Goal: Task Accomplishment & Management: Use online tool/utility

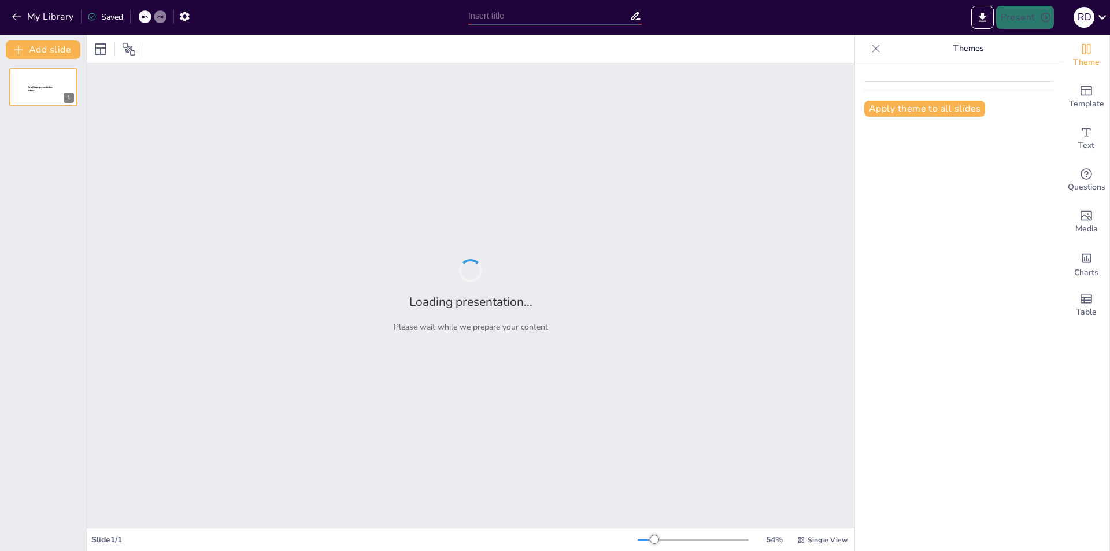
type input "Diseño curricular"
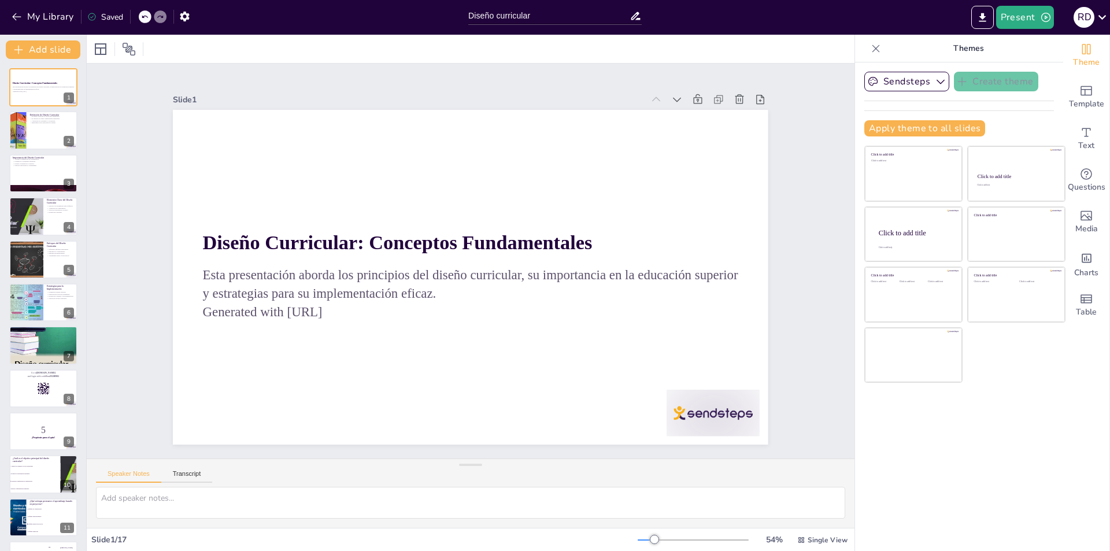
checkbox input "true"
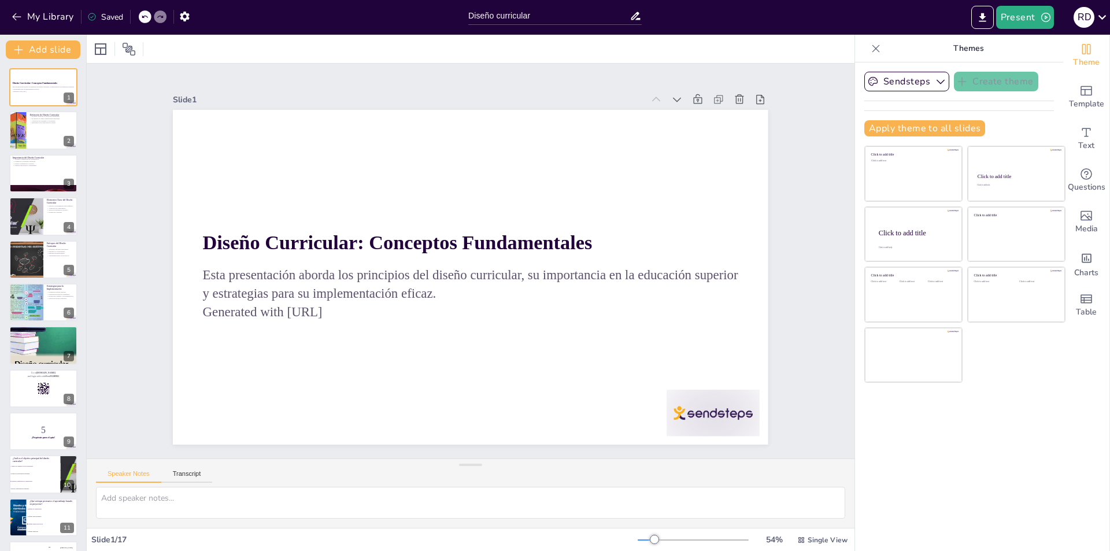
checkbox input "true"
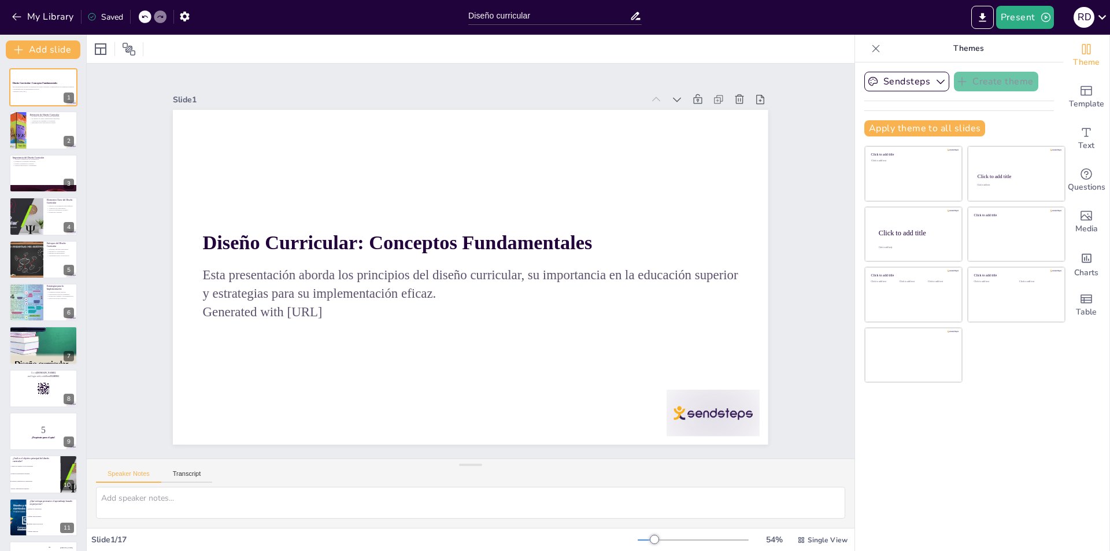
checkbox input "true"
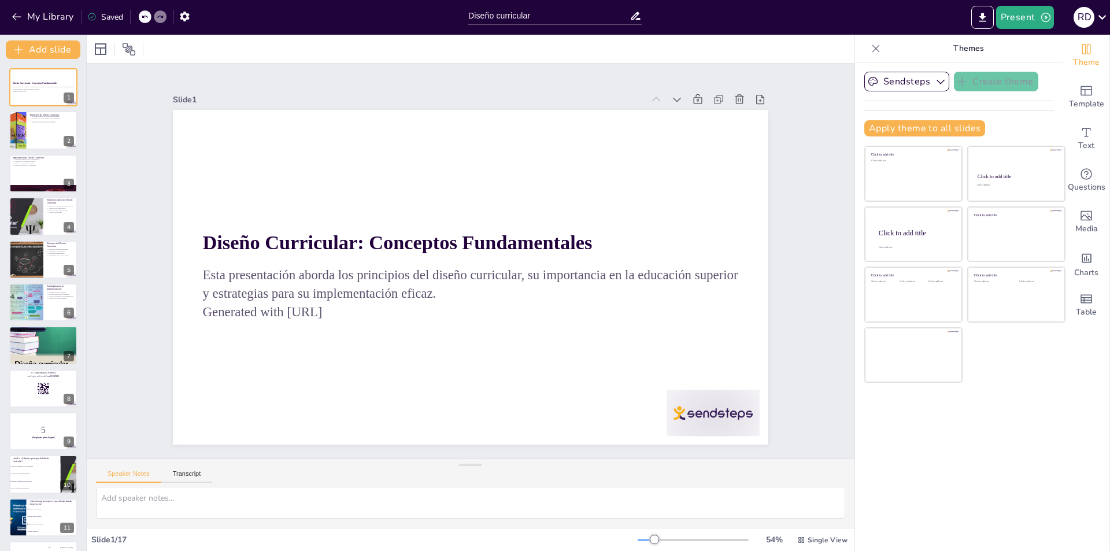
checkbox input "true"
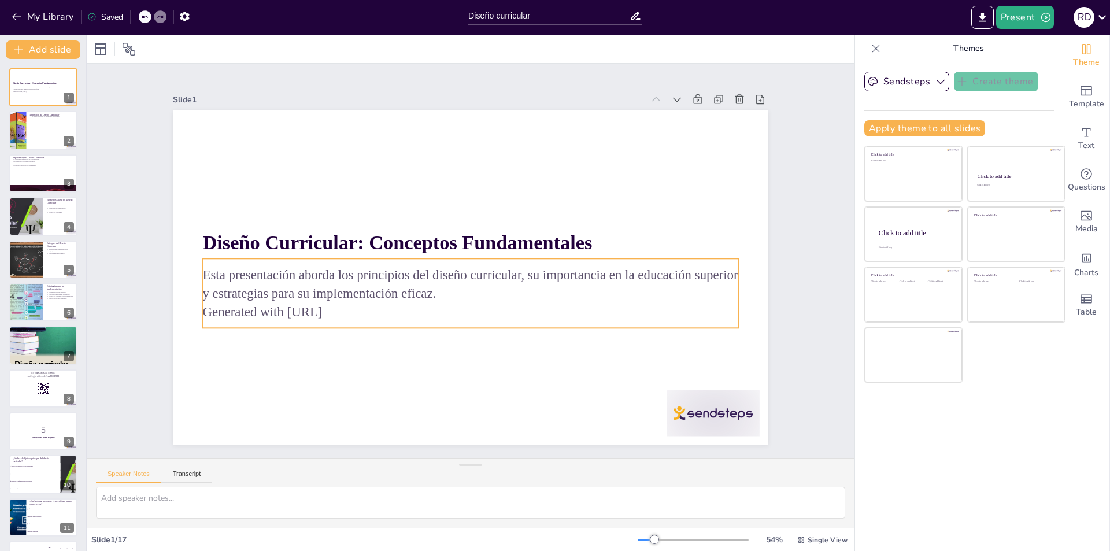
checkbox input "true"
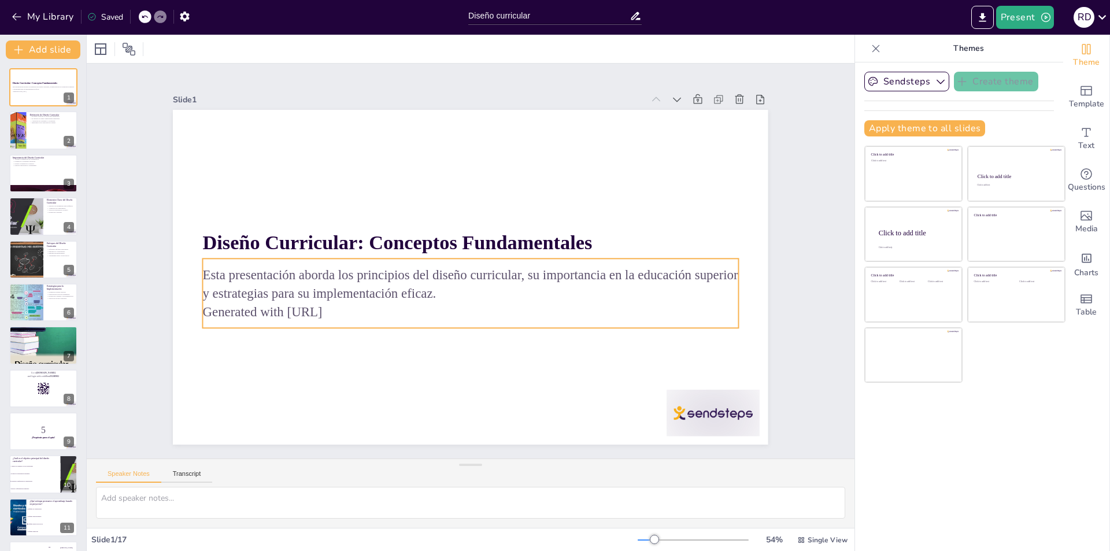
checkbox input "true"
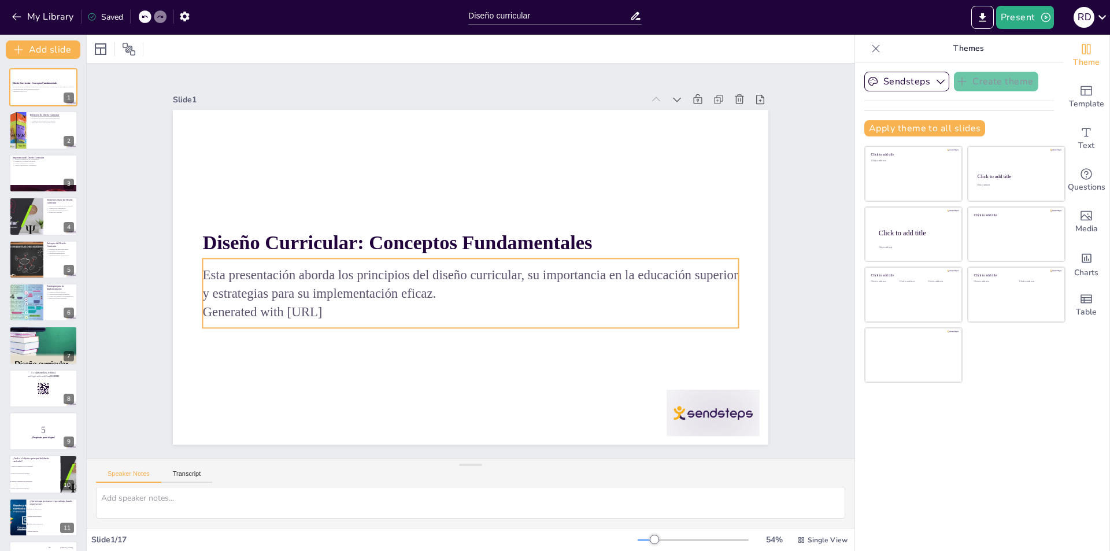
checkbox input "true"
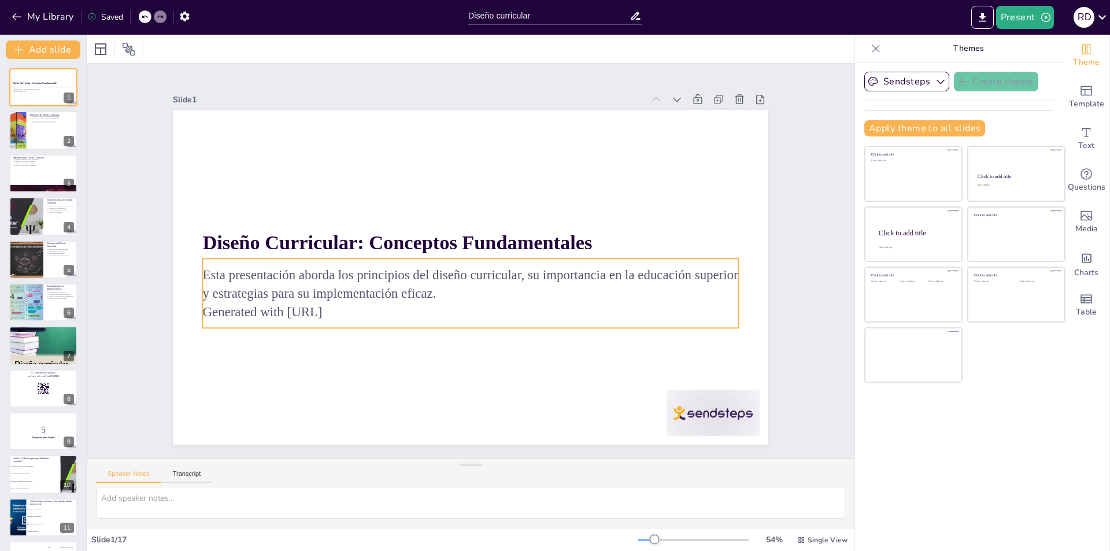
checkbox input "true"
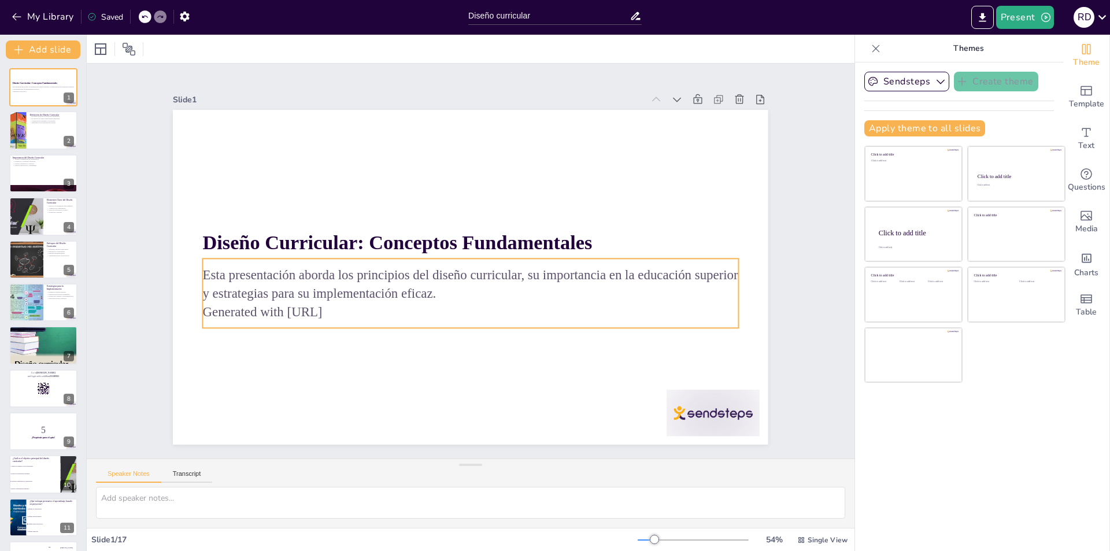
checkbox input "true"
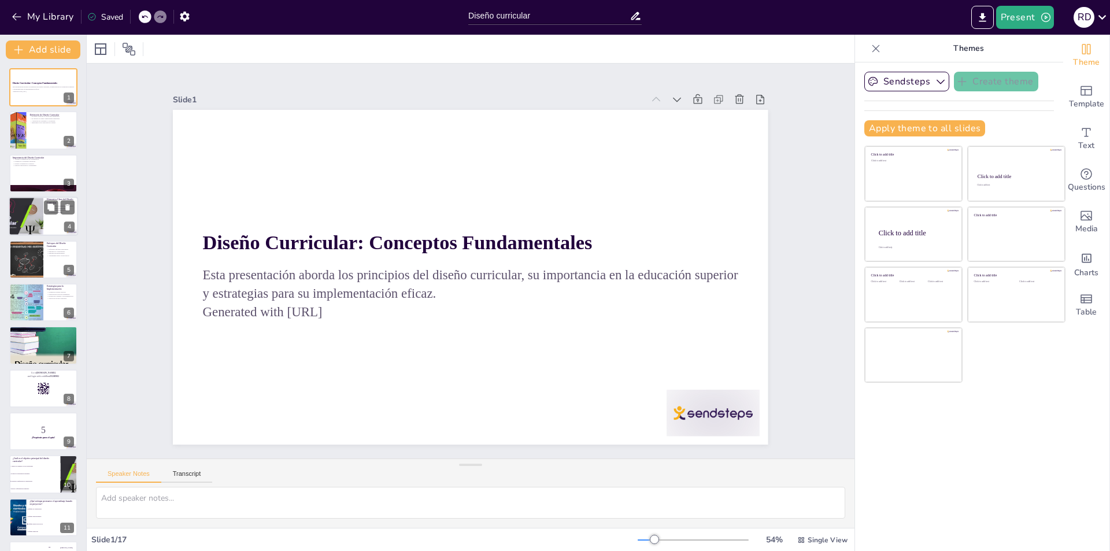
checkbox input "true"
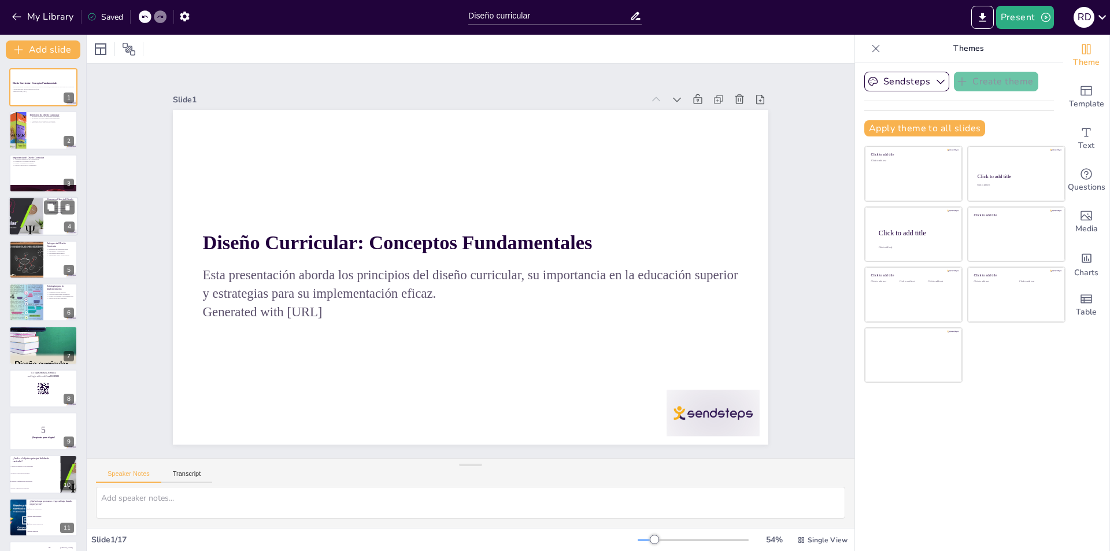
checkbox input "true"
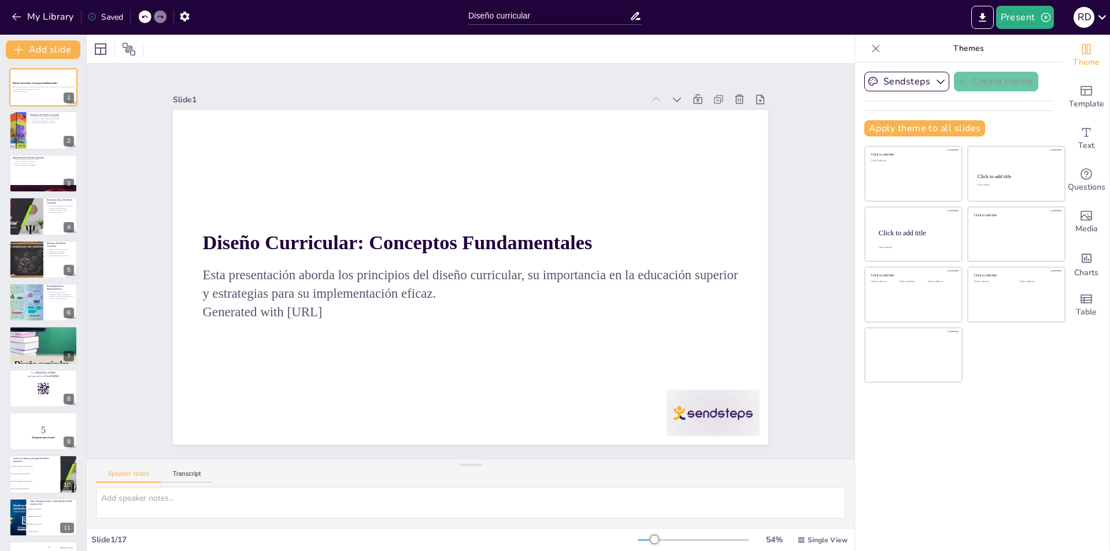
checkbox input "true"
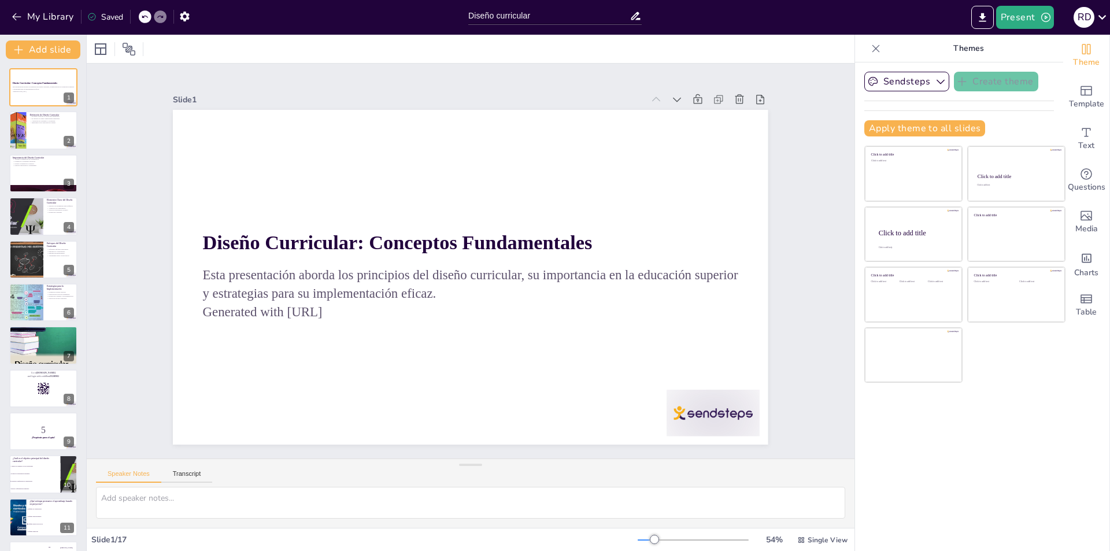
checkbox input "true"
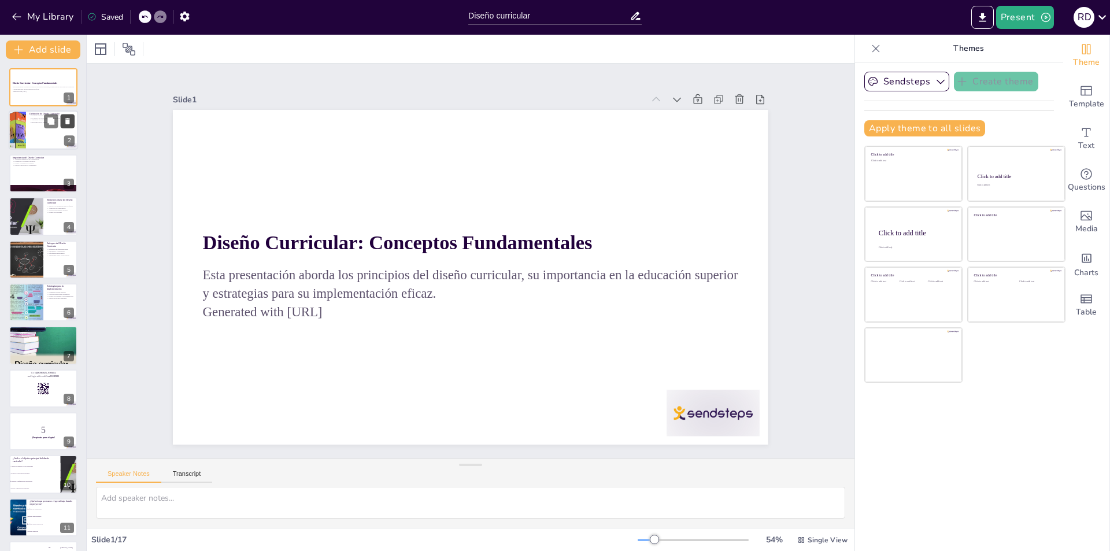
checkbox input "true"
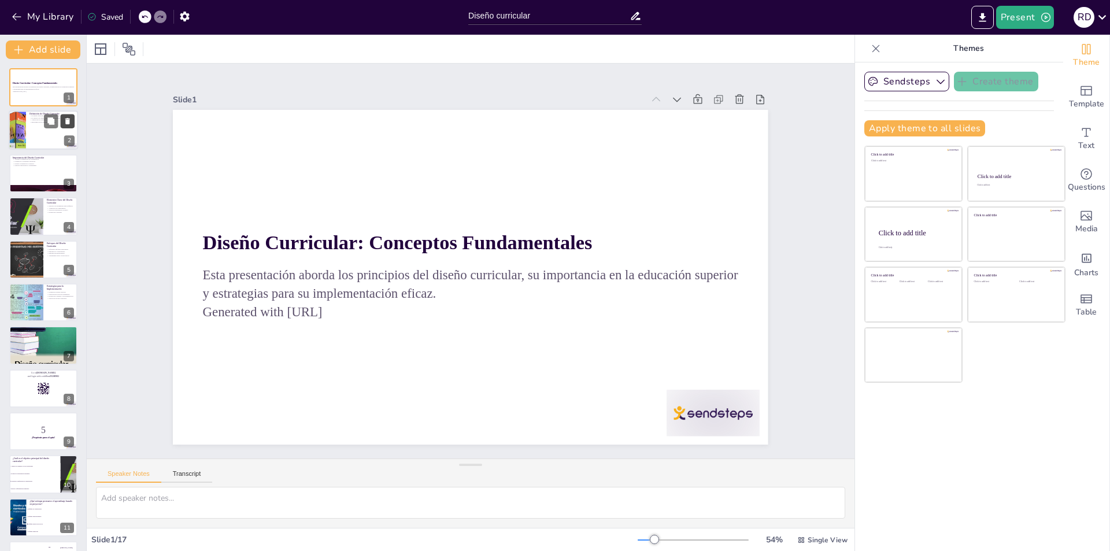
checkbox input "true"
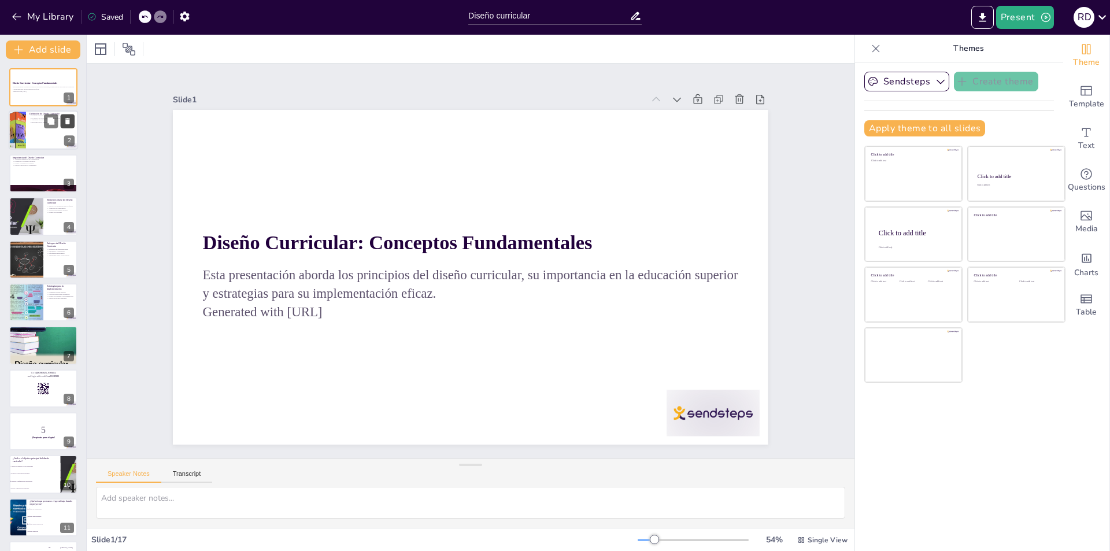
checkbox input "true"
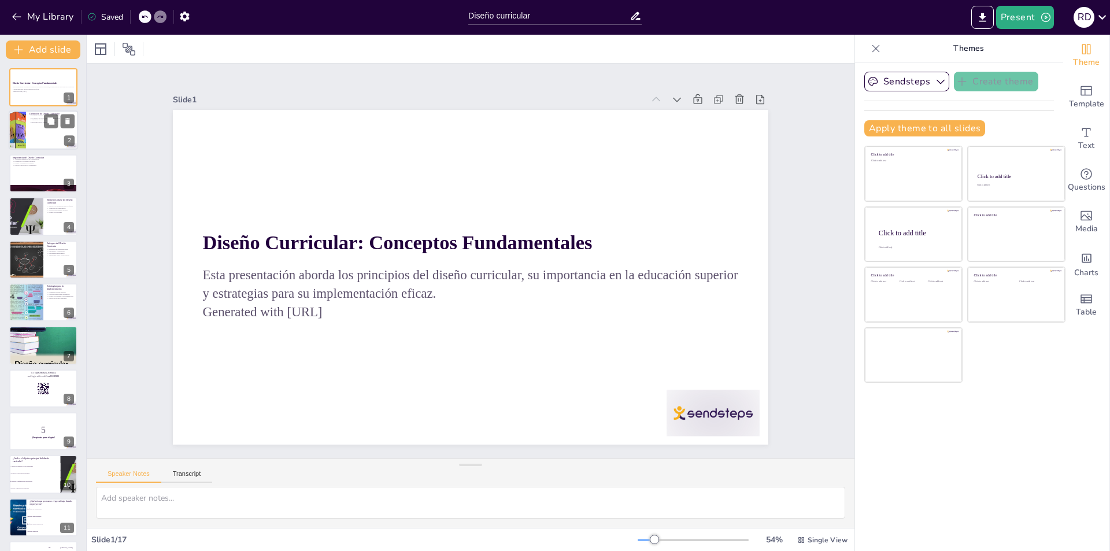
checkbox input "true"
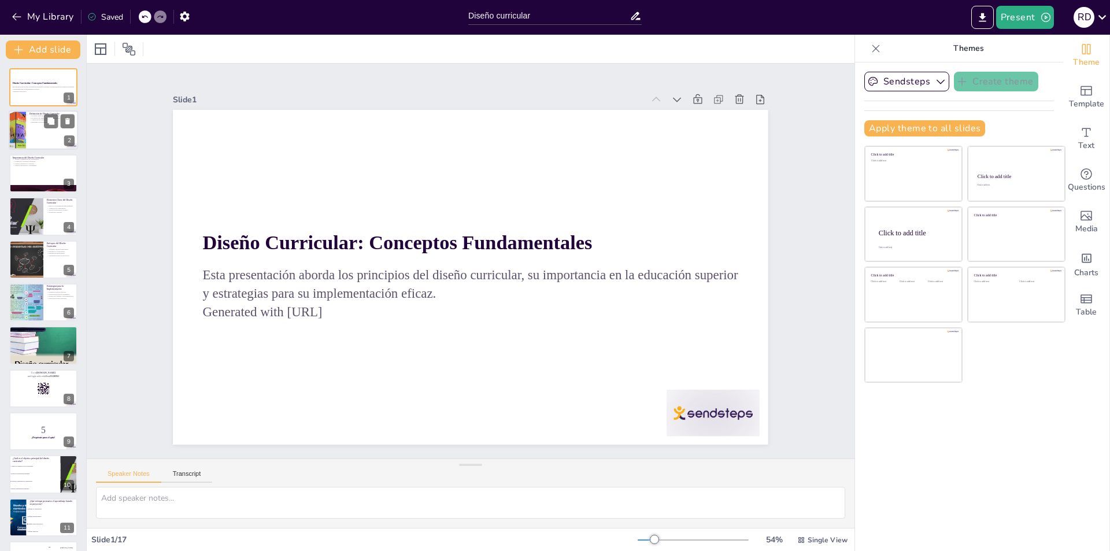
checkbox input "true"
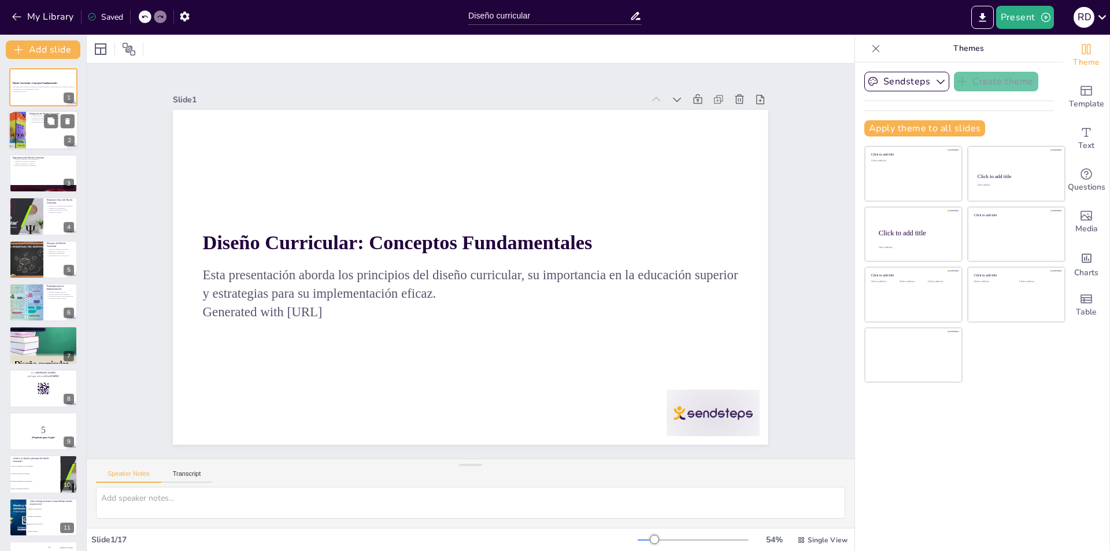
click at [32, 131] on div at bounding box center [43, 130] width 69 height 39
type textarea "El diseño curricular se basa en una planificación meticulosa que asegura que to…"
checkbox input "true"
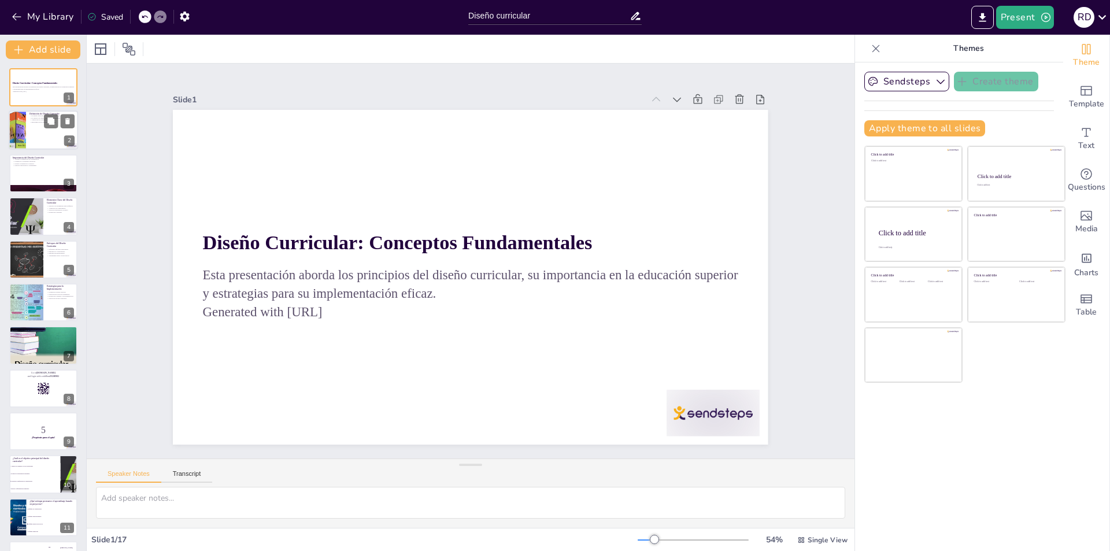
checkbox input "true"
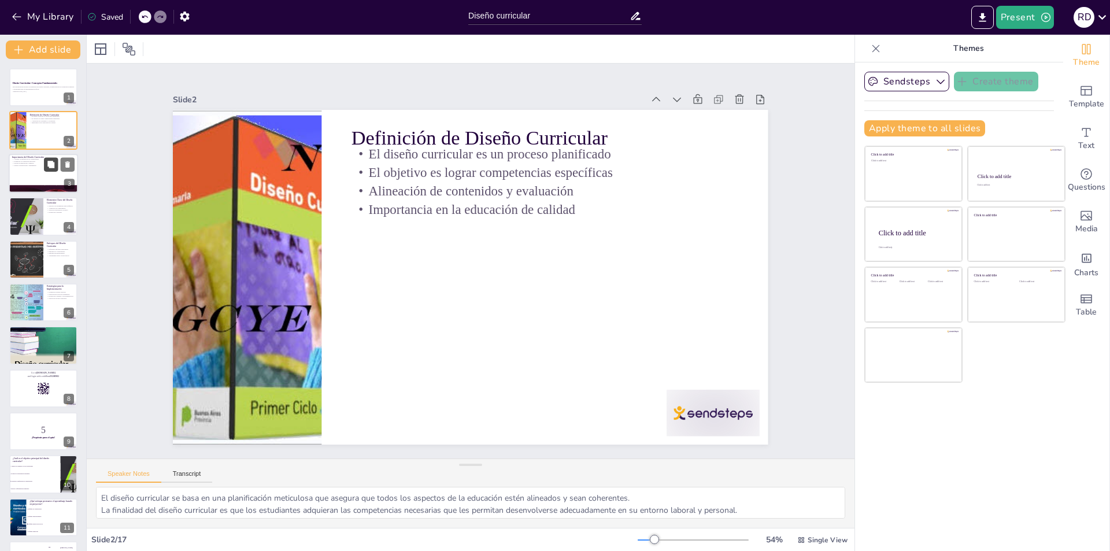
checkbox input "true"
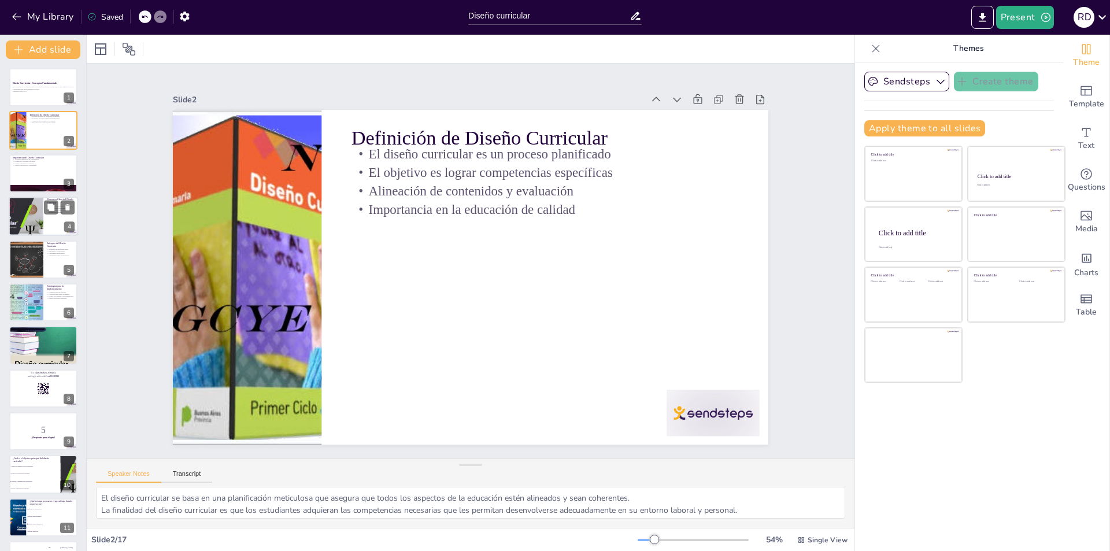
checkbox input "true"
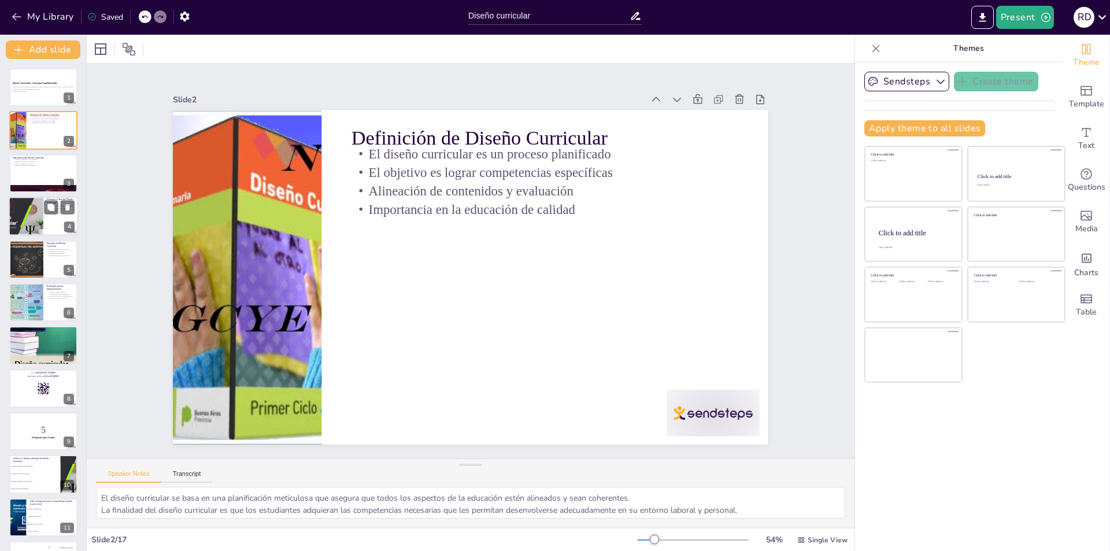
checkbox input "true"
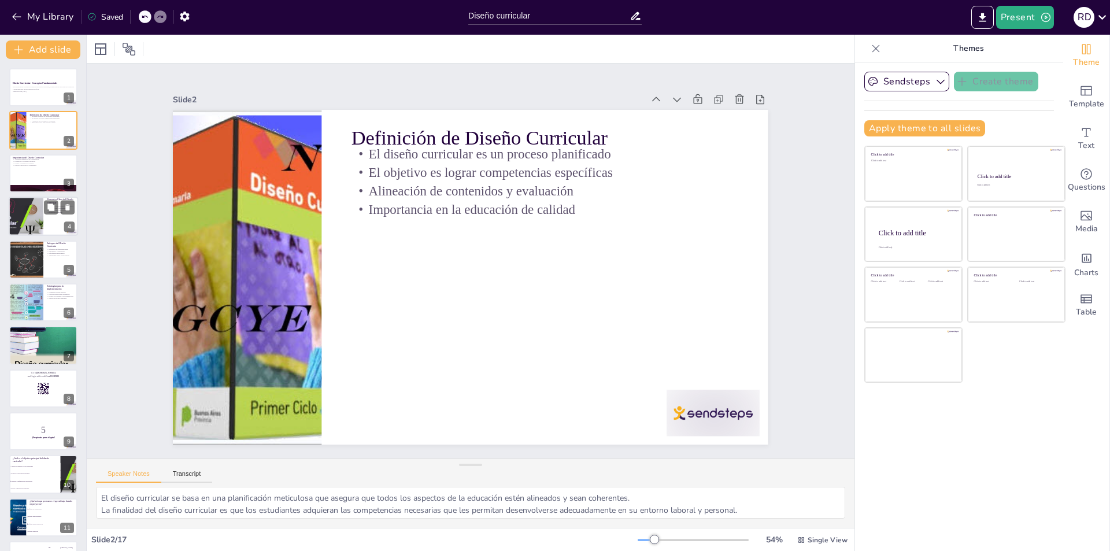
checkbox input "true"
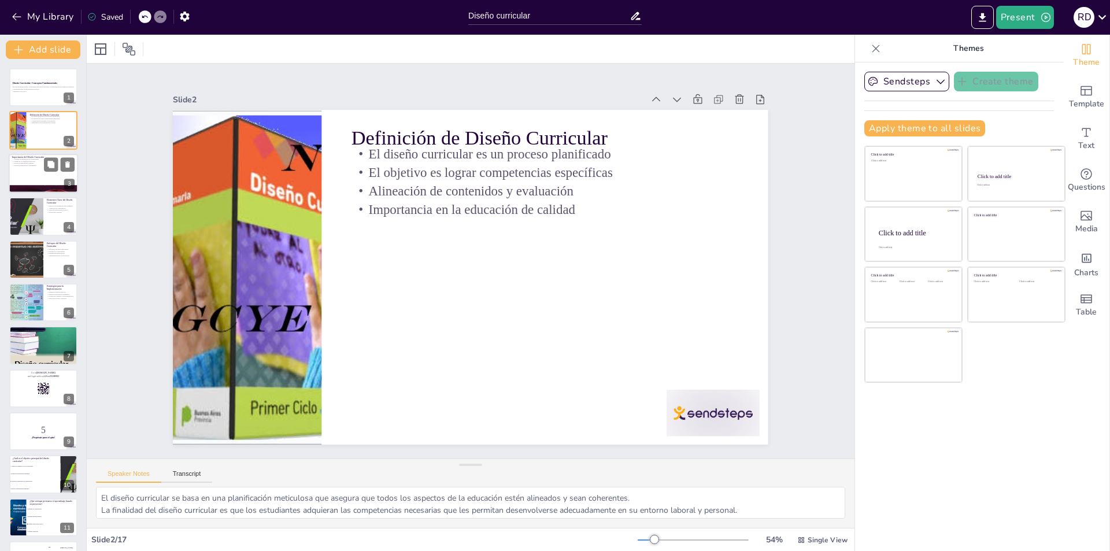
checkbox input "true"
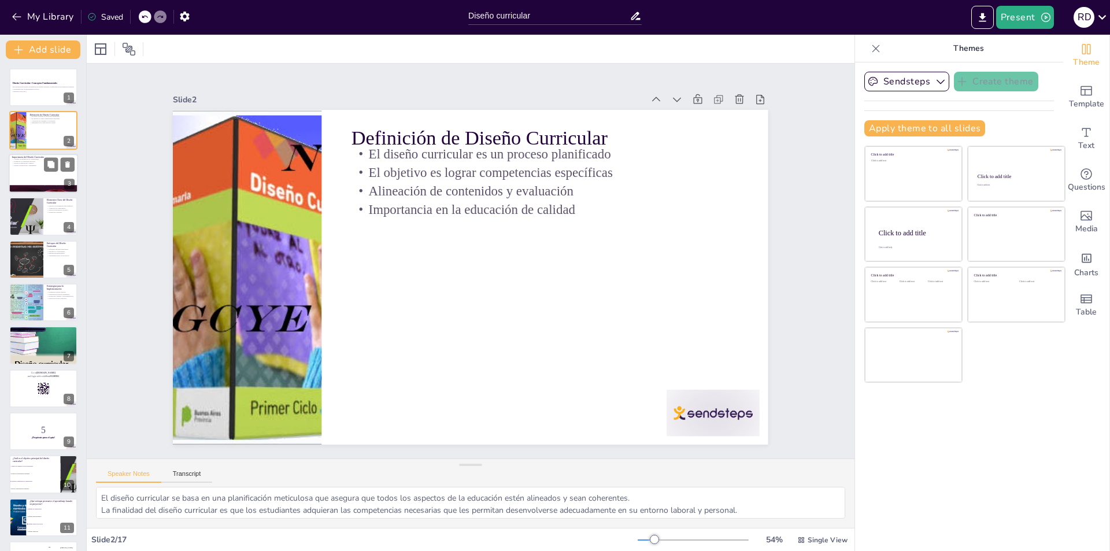
checkbox input "true"
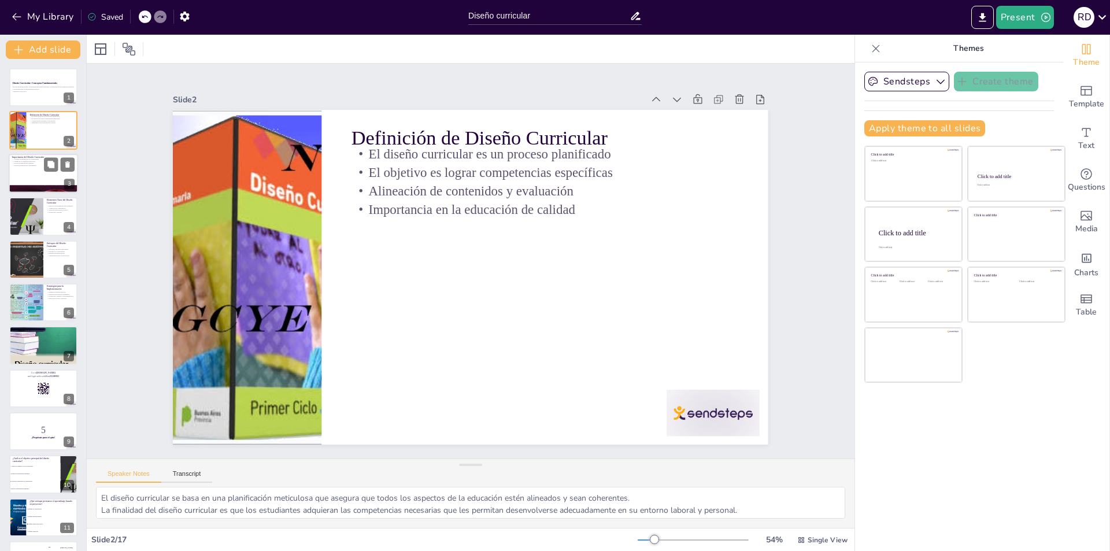
click at [24, 168] on div at bounding box center [43, 173] width 69 height 39
type textarea "La adquisición de competencias es fundamental para que los estudiantes puedan e…"
checkbox input "true"
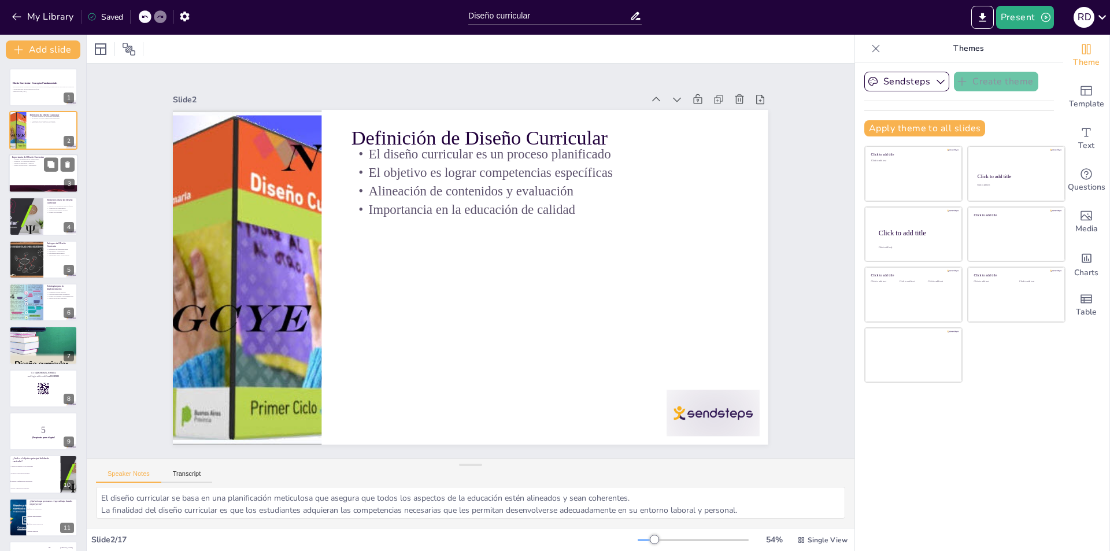
checkbox input "true"
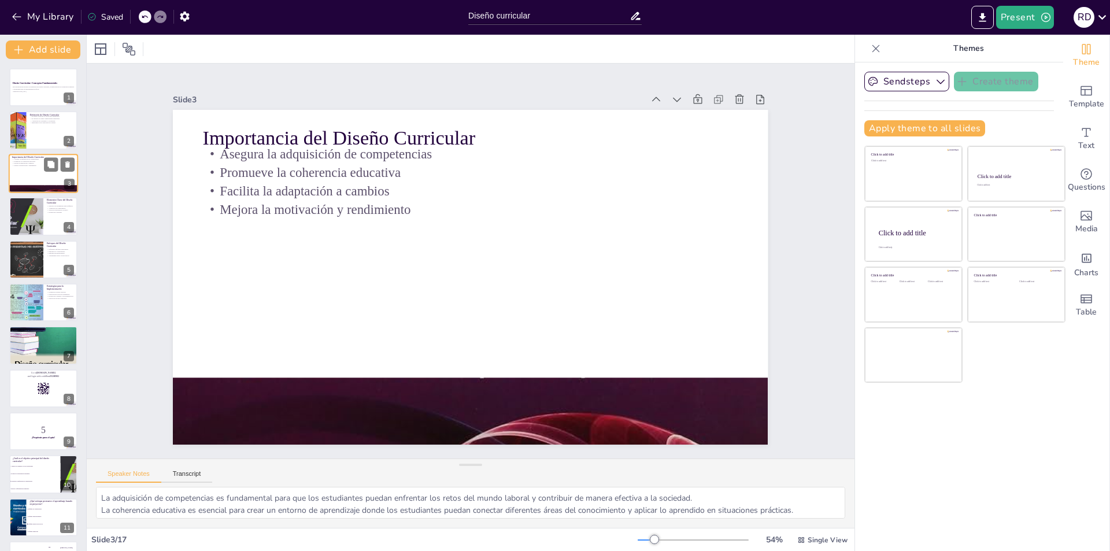
checkbox input "true"
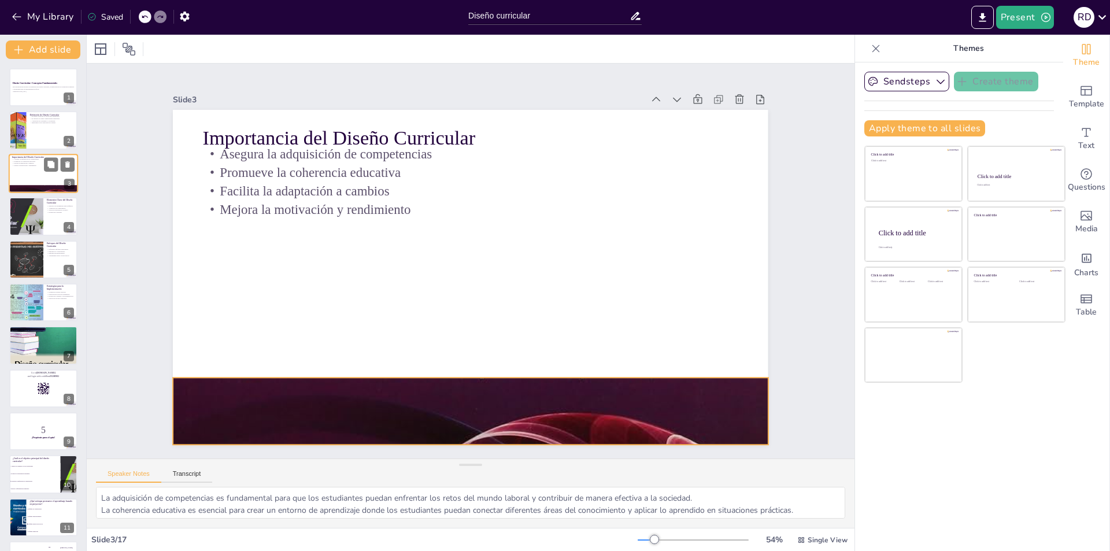
checkbox input "true"
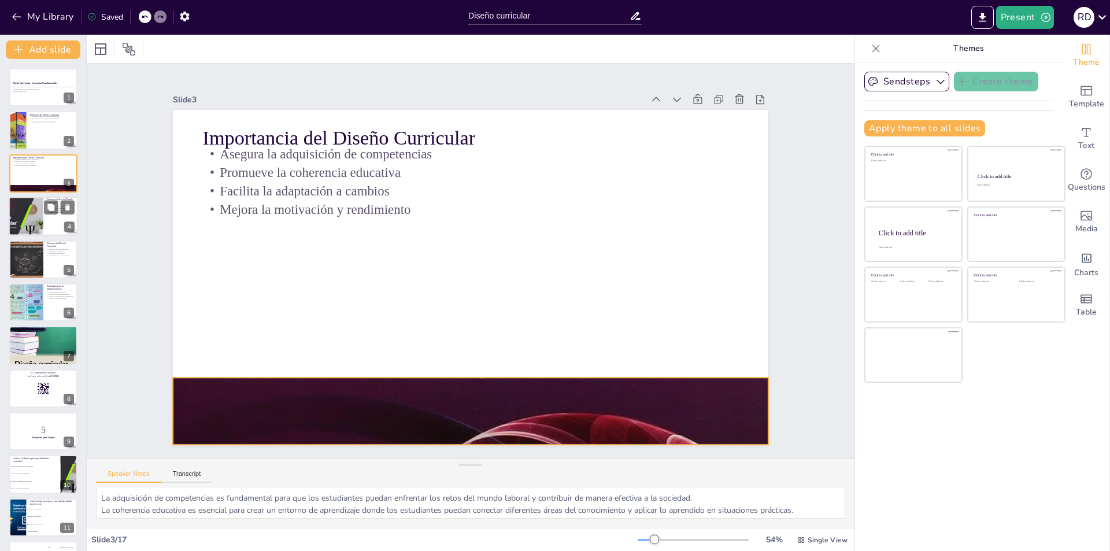
checkbox input "true"
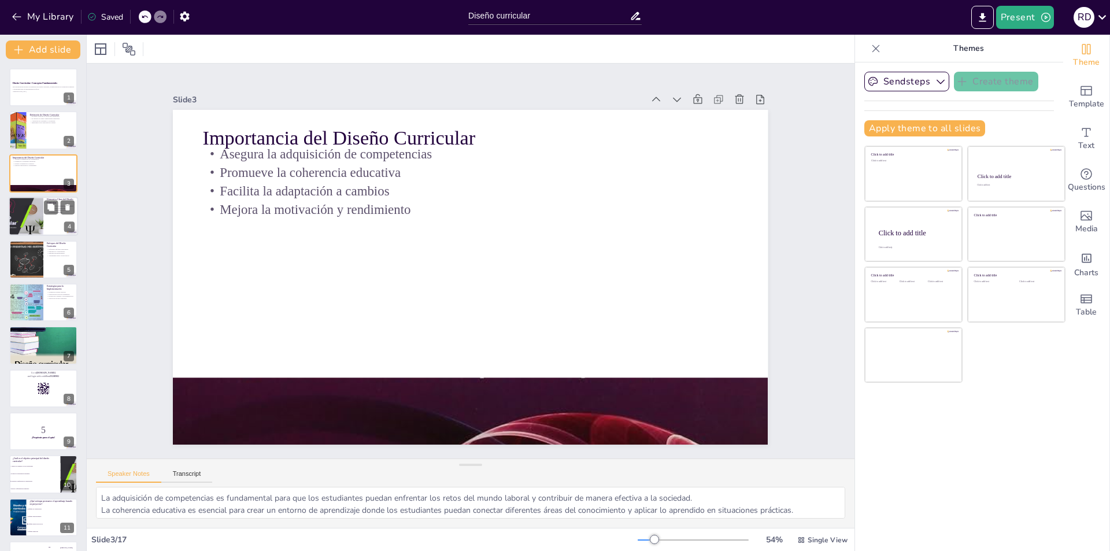
click at [34, 202] on div at bounding box center [25, 216] width 69 height 39
type textarea "La claridad en los objetivos de aprendizaje permite a los educadores y estudian…"
checkbox input "true"
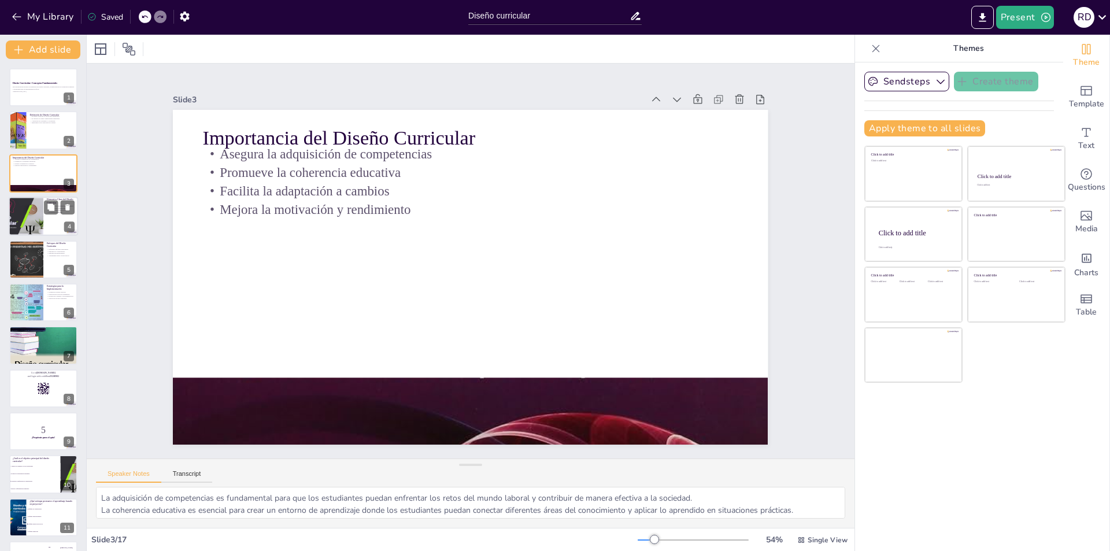
checkbox input "true"
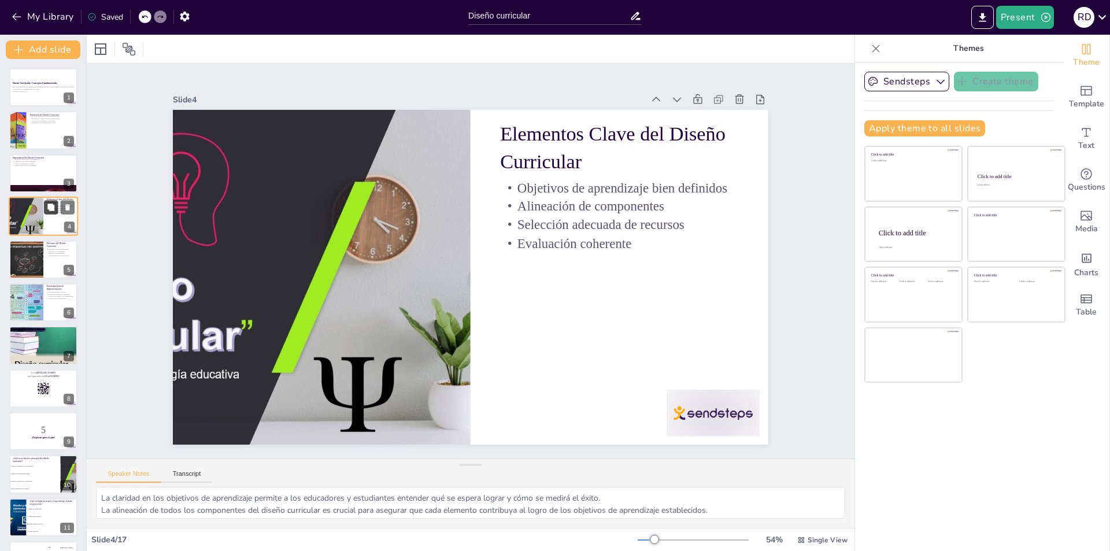
checkbox input "true"
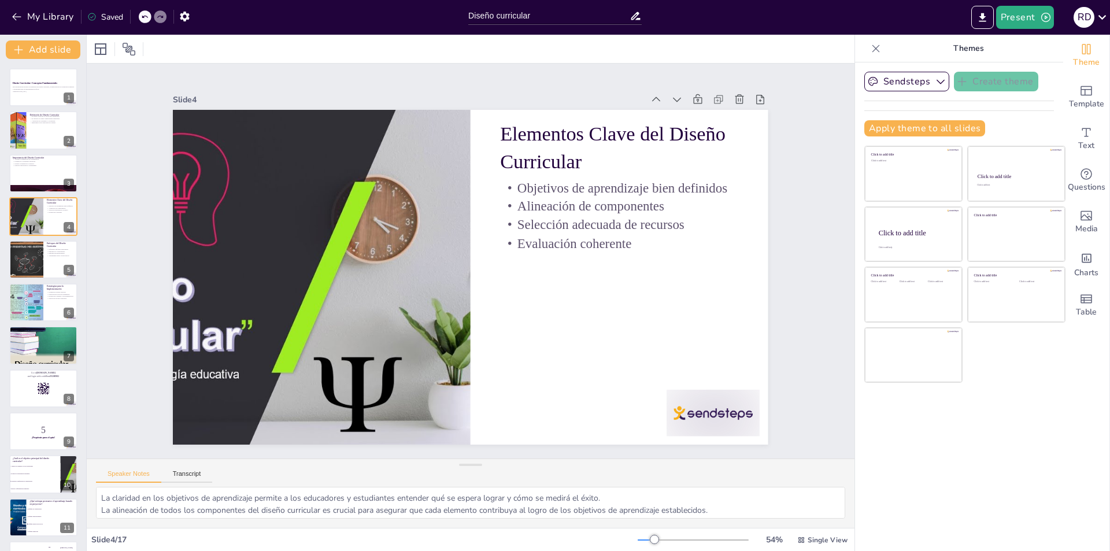
checkbox input "true"
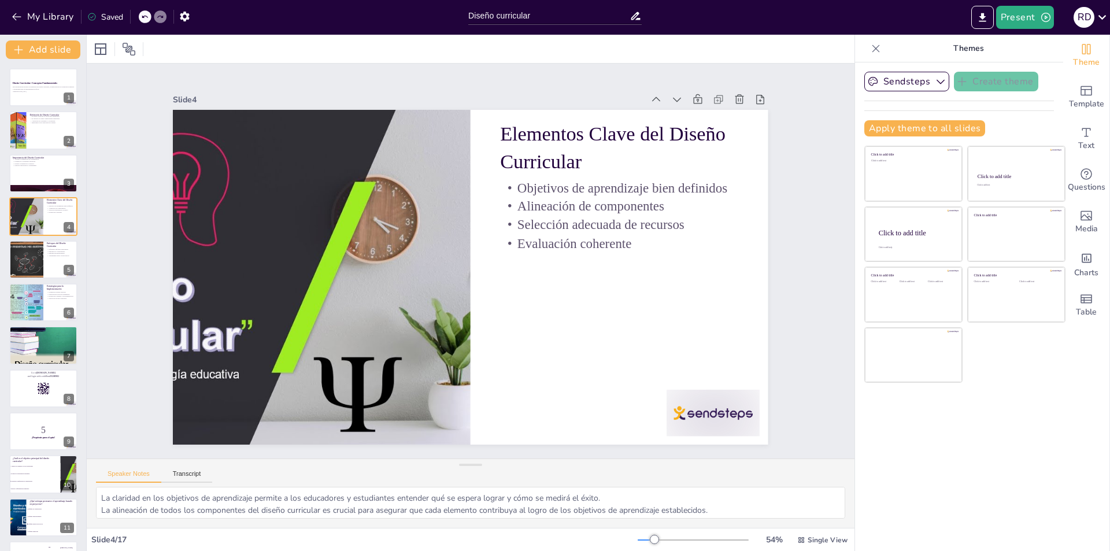
checkbox input "true"
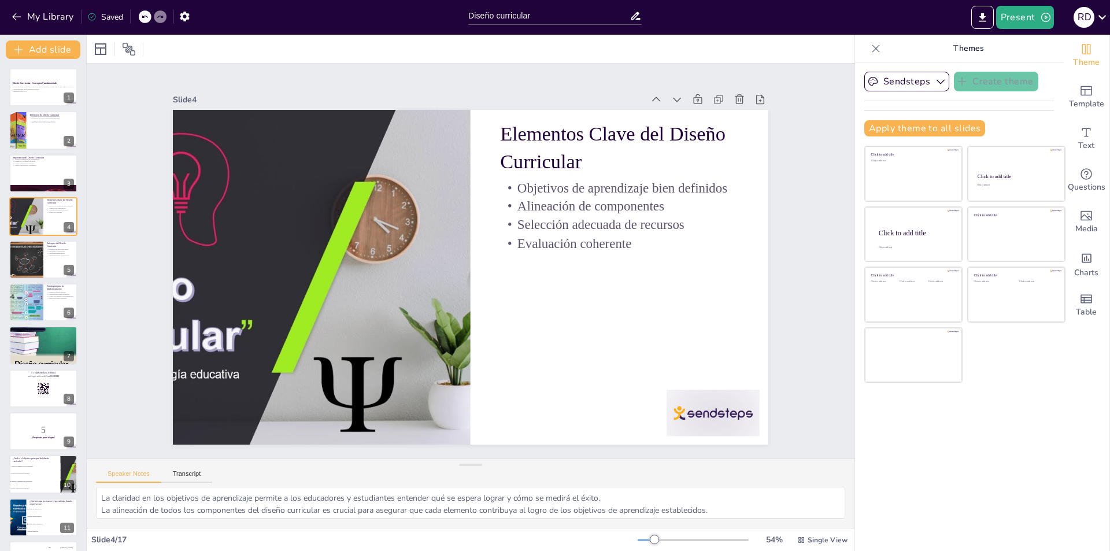
checkbox input "true"
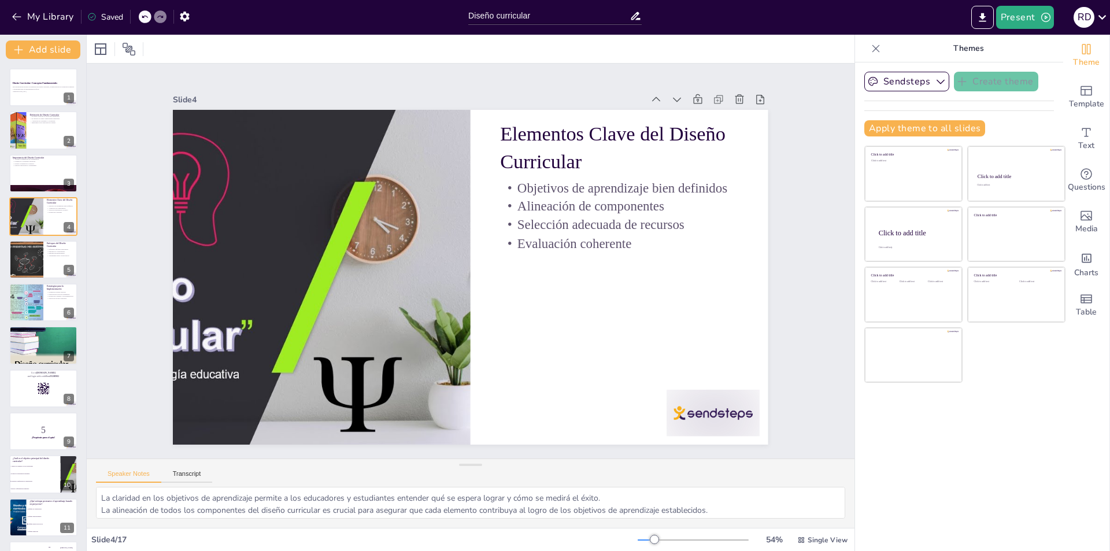
checkbox input "true"
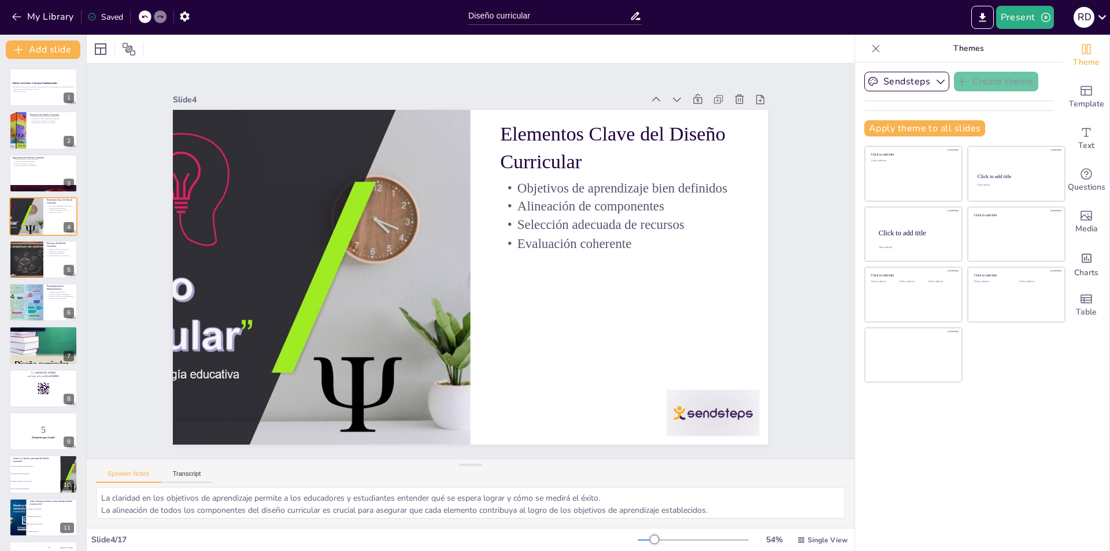
checkbox input "true"
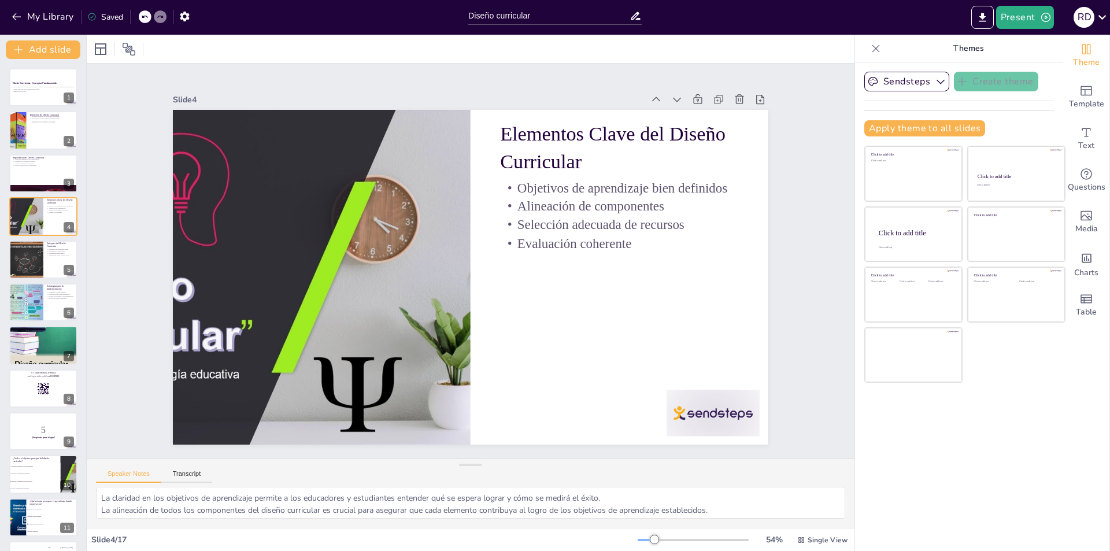
checkbox input "true"
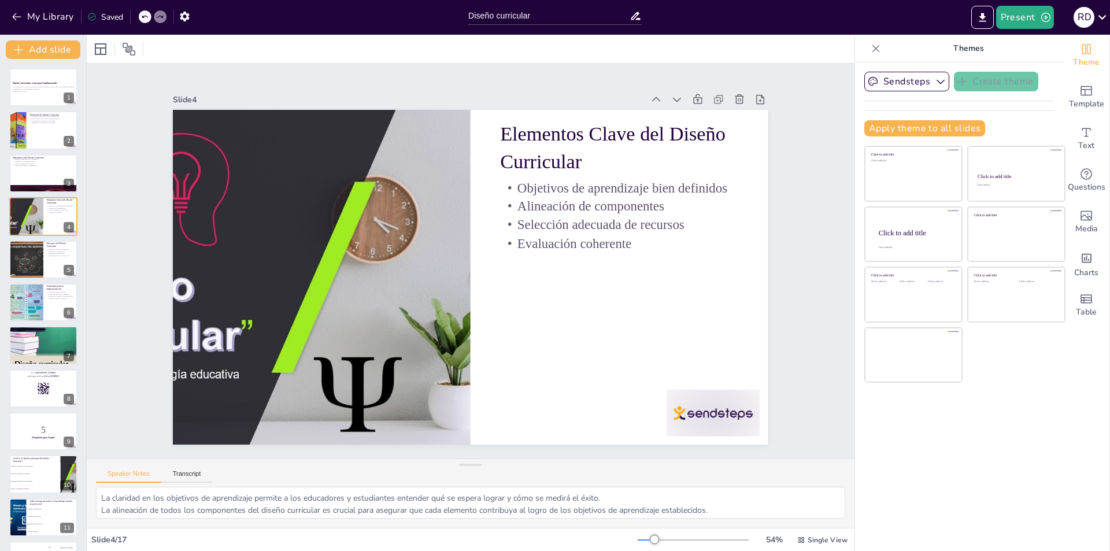
checkbox input "true"
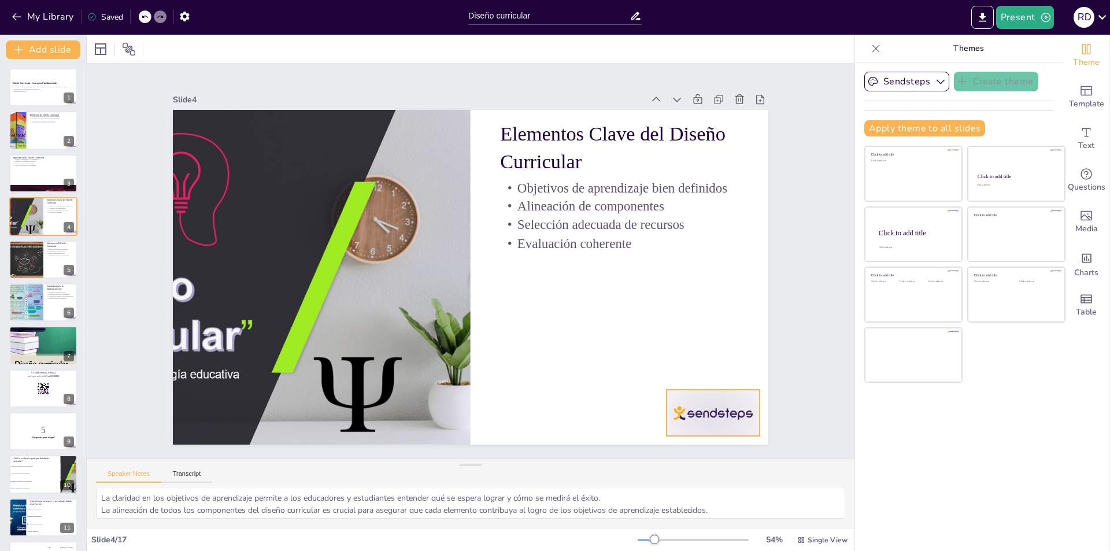
checkbox input "true"
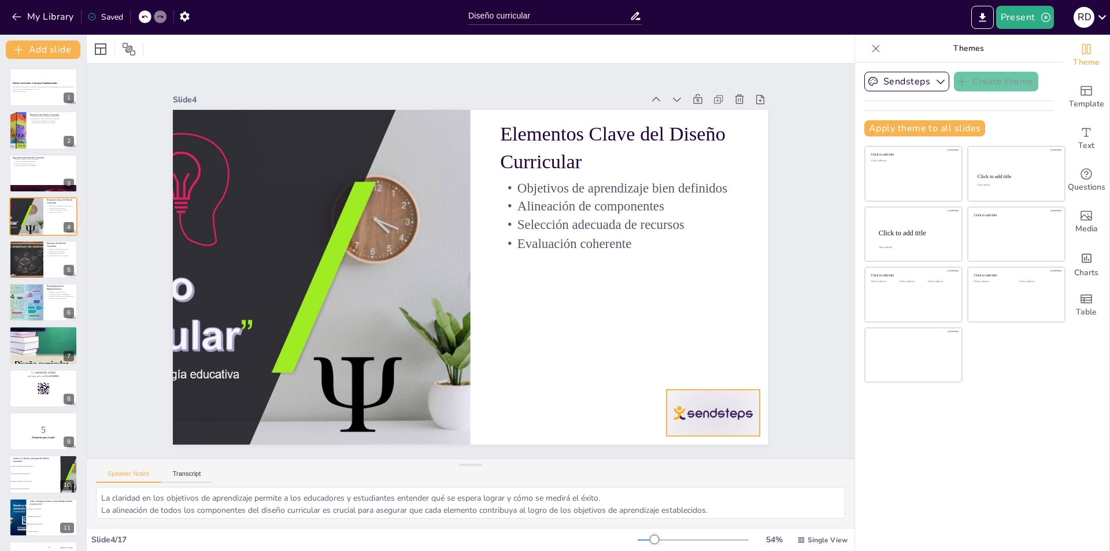
checkbox input "true"
click at [27, 268] on div at bounding box center [25, 259] width 69 height 39
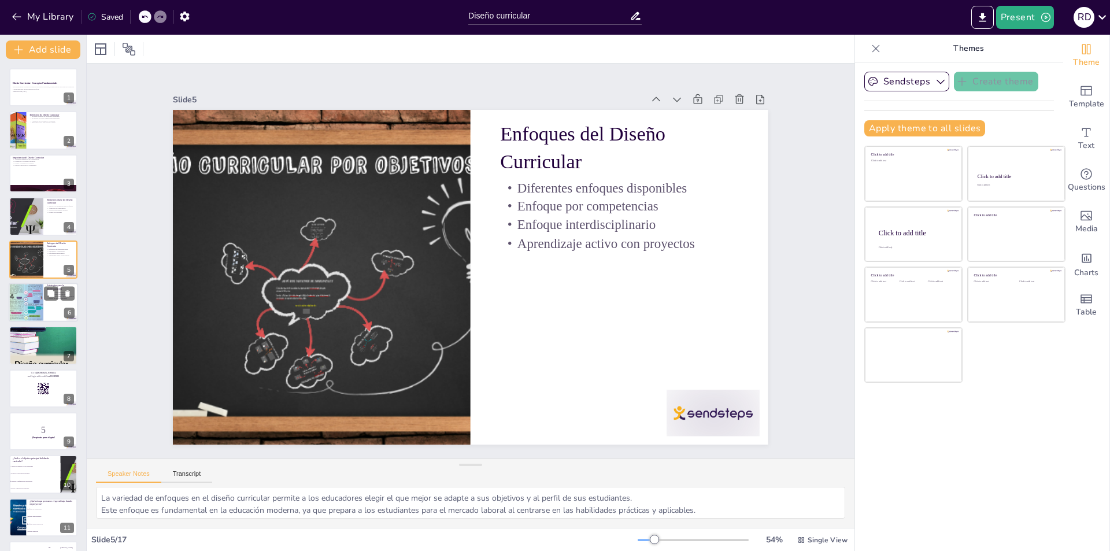
click at [31, 312] on div at bounding box center [26, 302] width 35 height 87
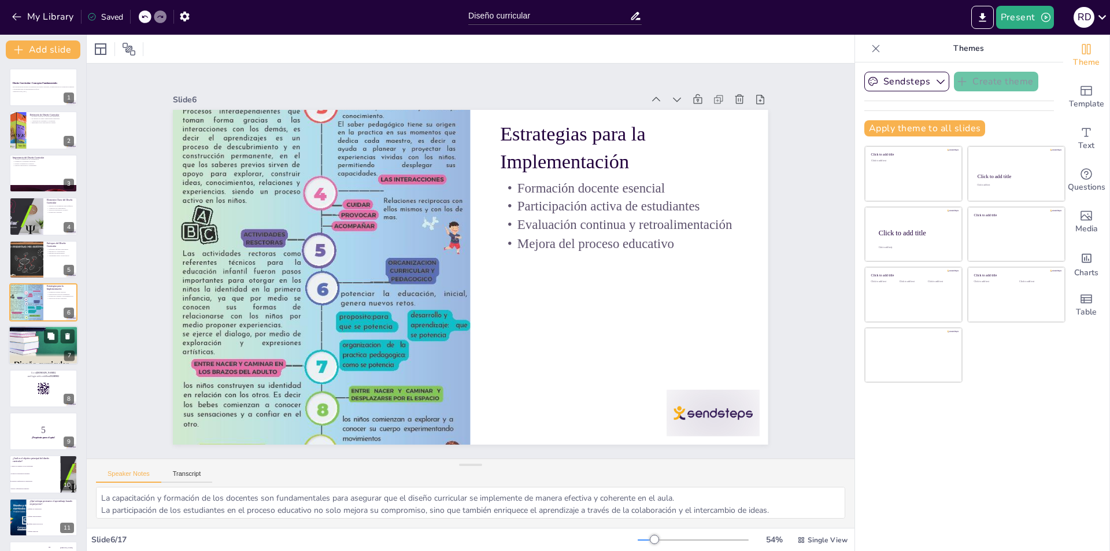
click at [31, 346] on div at bounding box center [43, 345] width 69 height 98
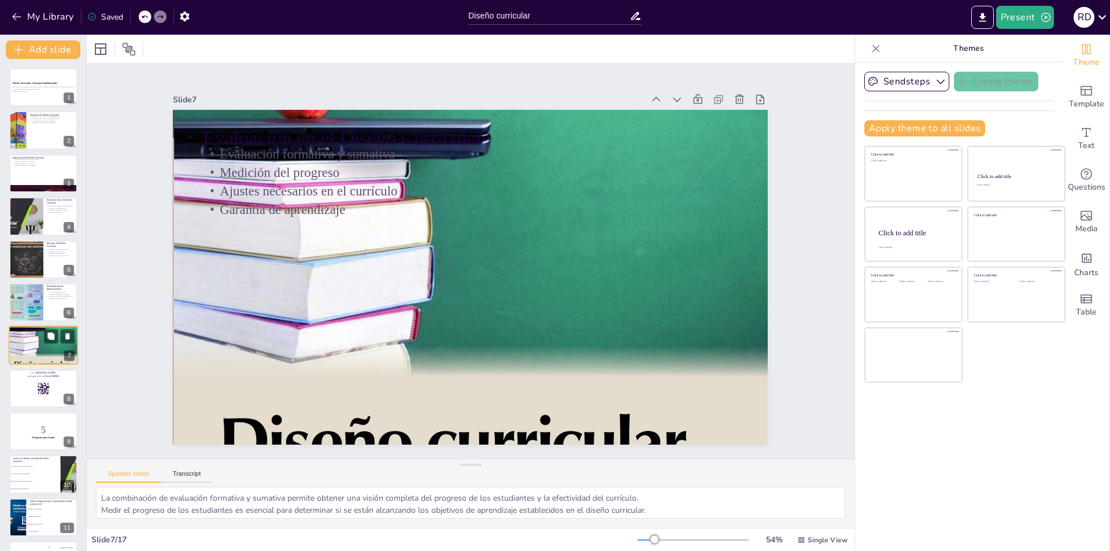
scroll to position [40, 0]
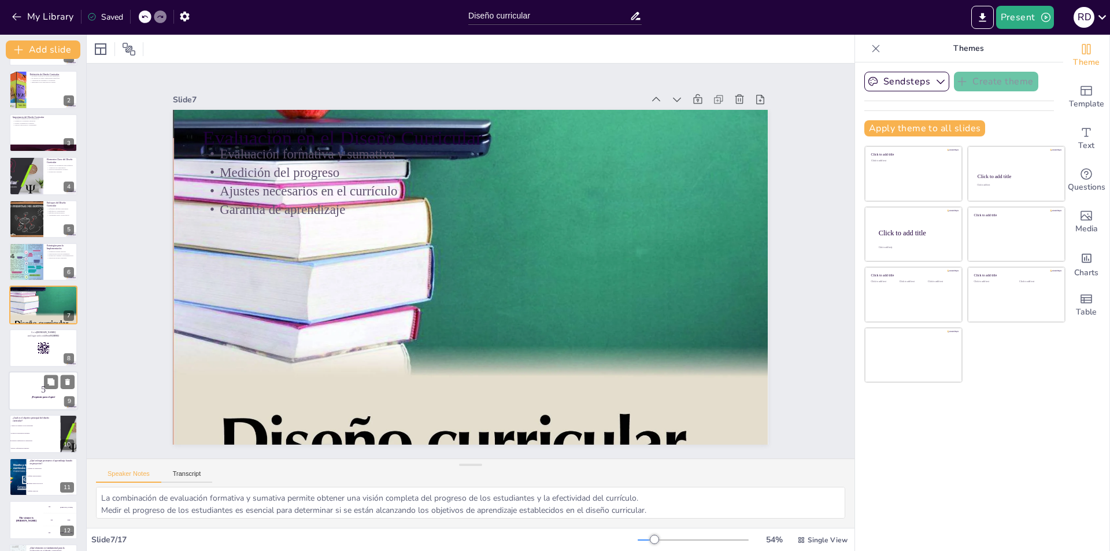
click at [33, 385] on p "5" at bounding box center [43, 389] width 62 height 13
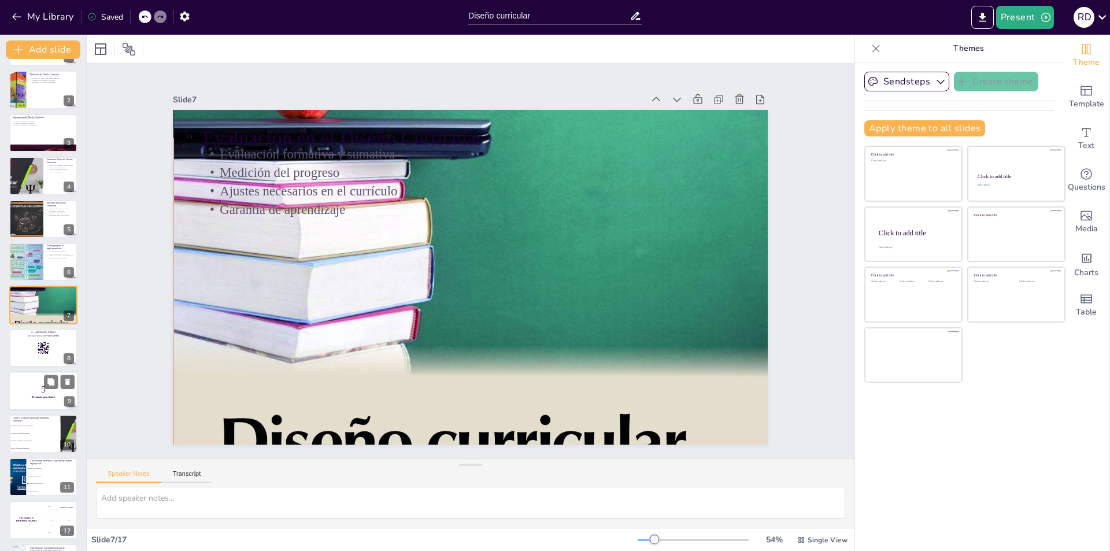
scroll to position [127, 0]
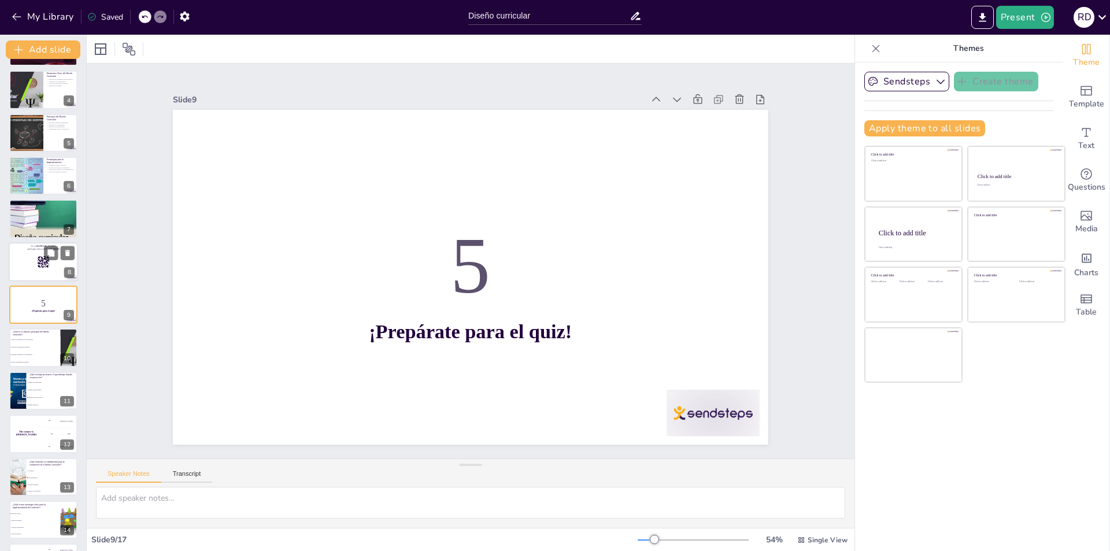
click at [37, 249] on p "and login with code Free93288982" at bounding box center [43, 248] width 62 height 3
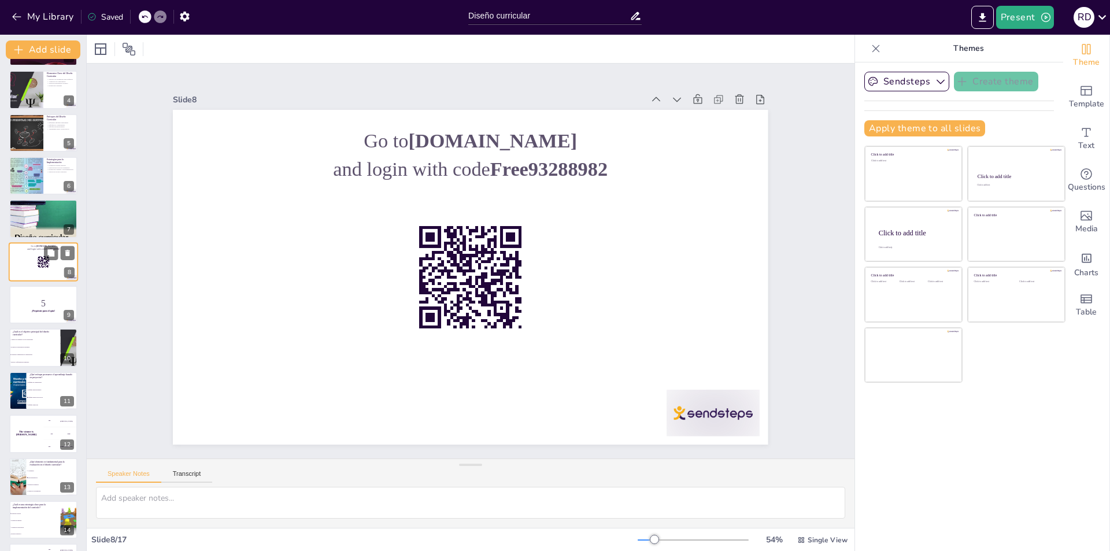
scroll to position [83, 0]
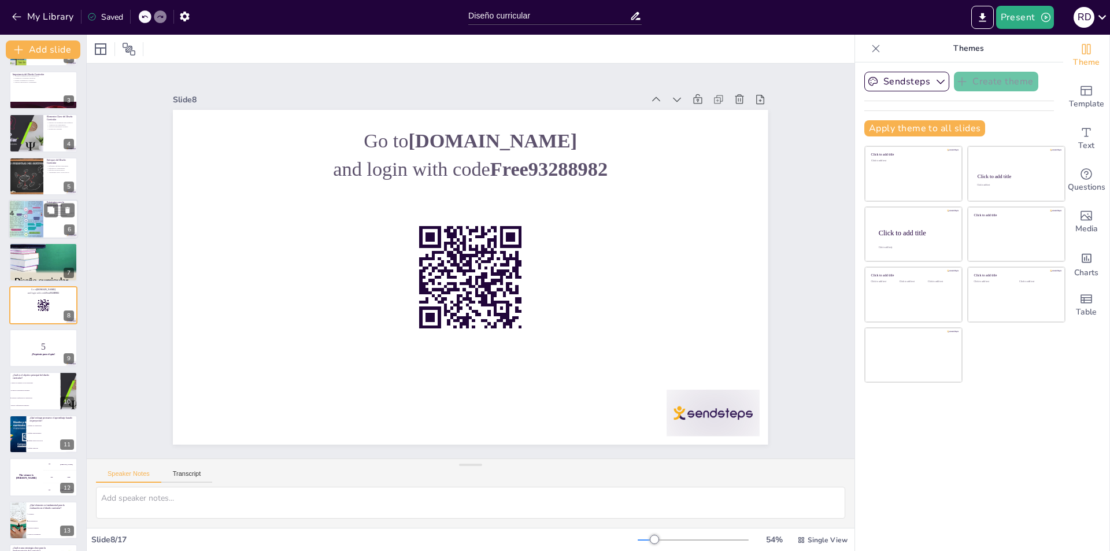
click at [35, 231] on div at bounding box center [26, 219] width 35 height 87
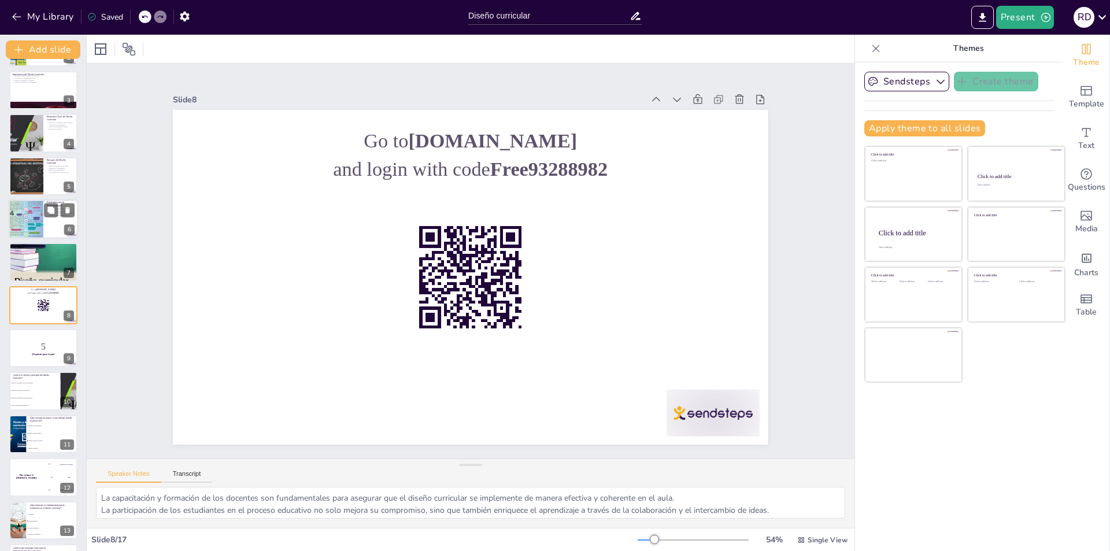
scroll to position [0, 0]
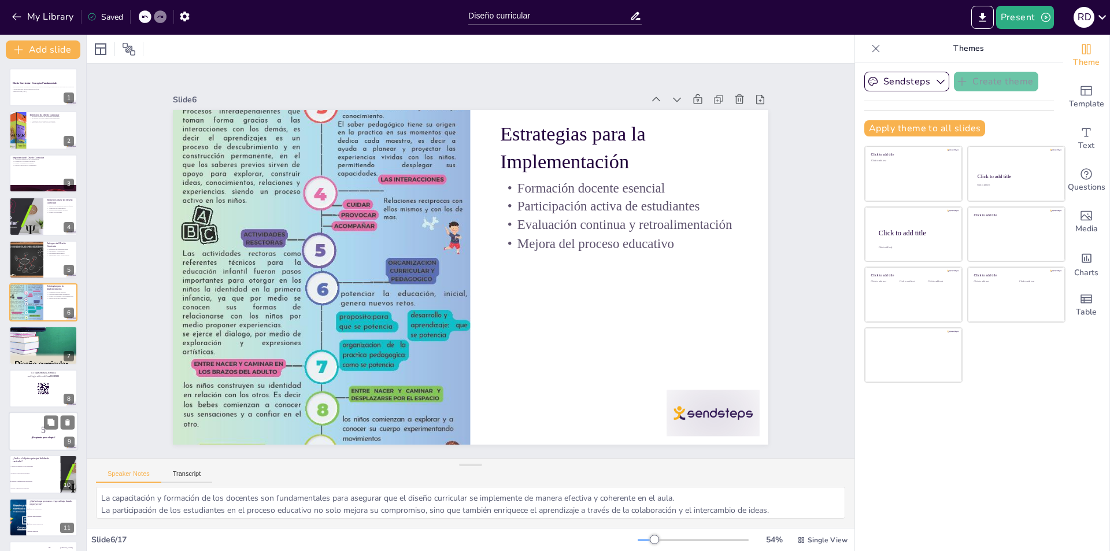
click at [38, 435] on p "5" at bounding box center [43, 430] width 62 height 13
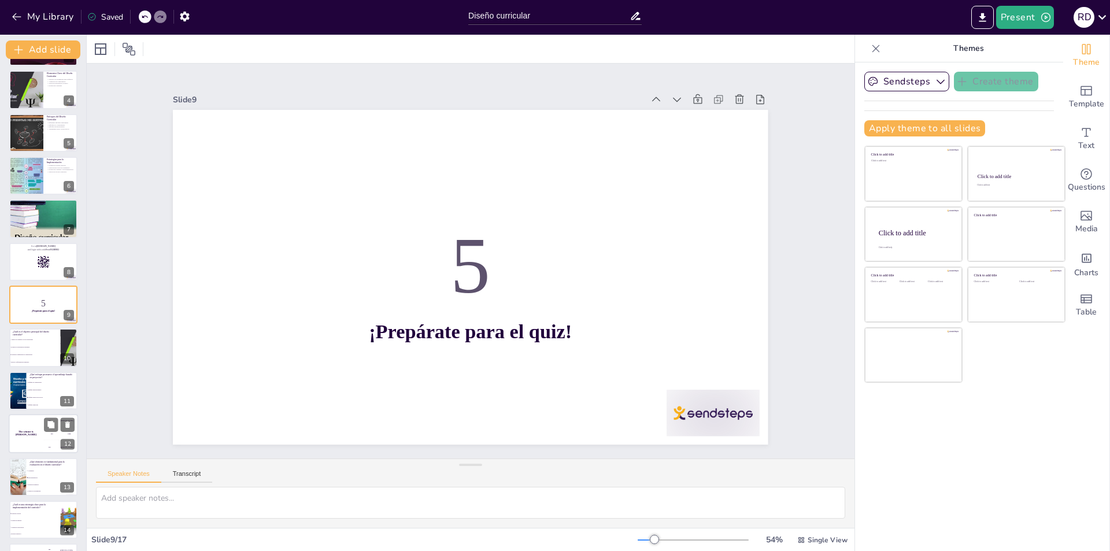
scroll to position [253, 0]
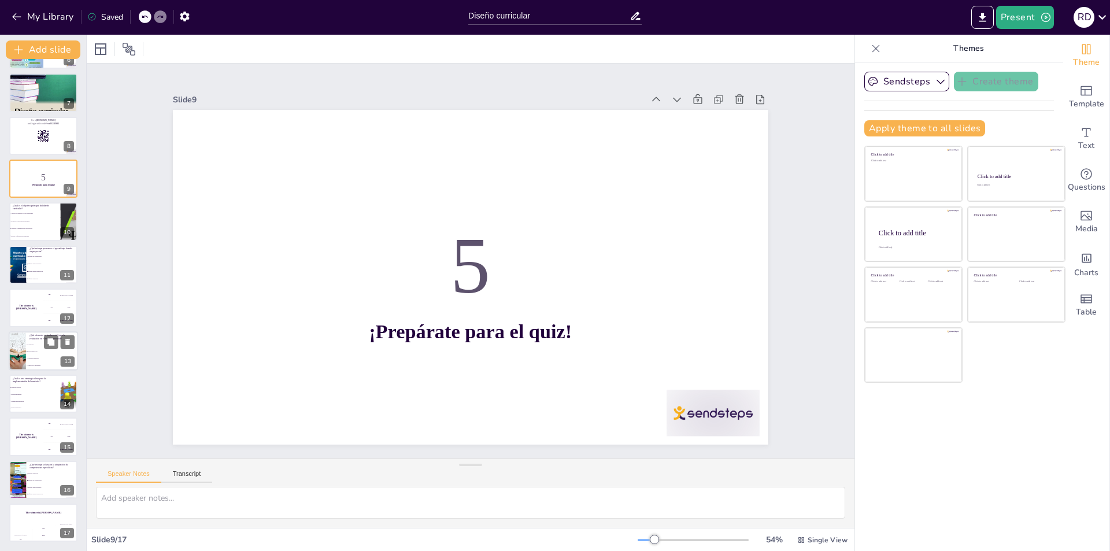
click at [23, 352] on div at bounding box center [17, 350] width 73 height 39
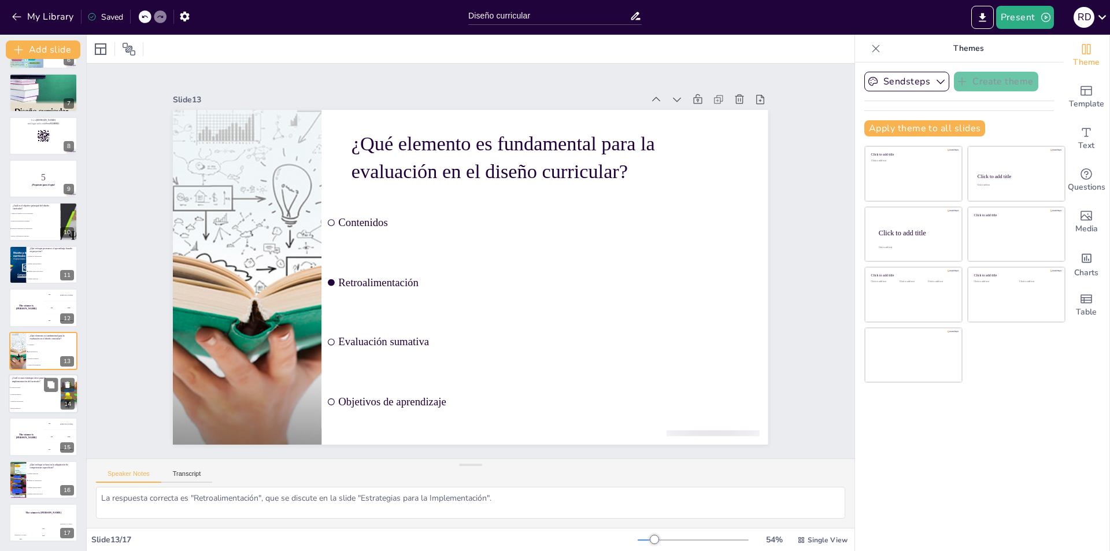
click at [27, 397] on li "Evaluación sumativa" at bounding box center [35, 394] width 52 height 7
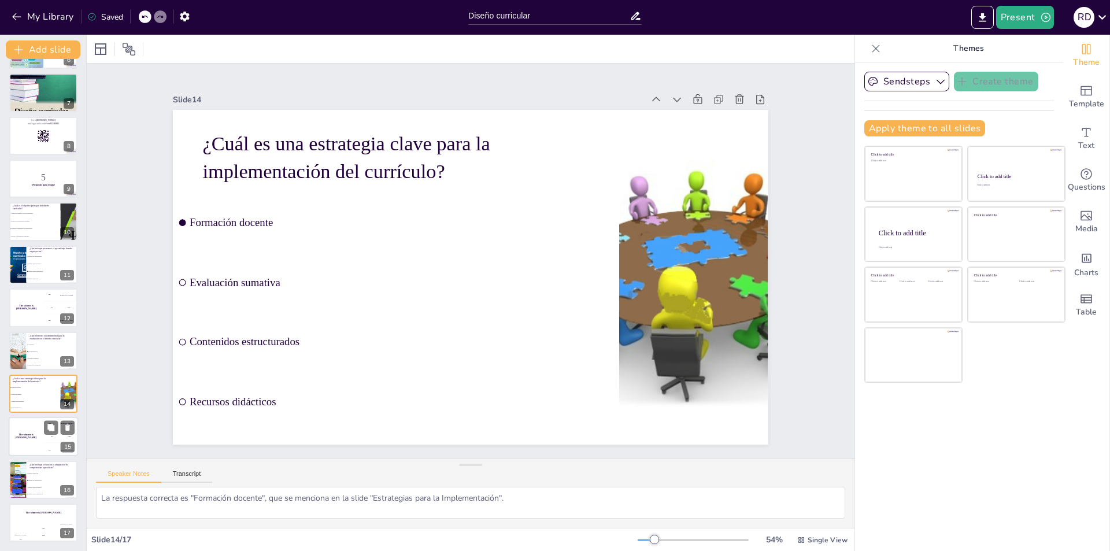
click at [26, 442] on div "The winner is Niels 🏆" at bounding box center [26, 436] width 35 height 39
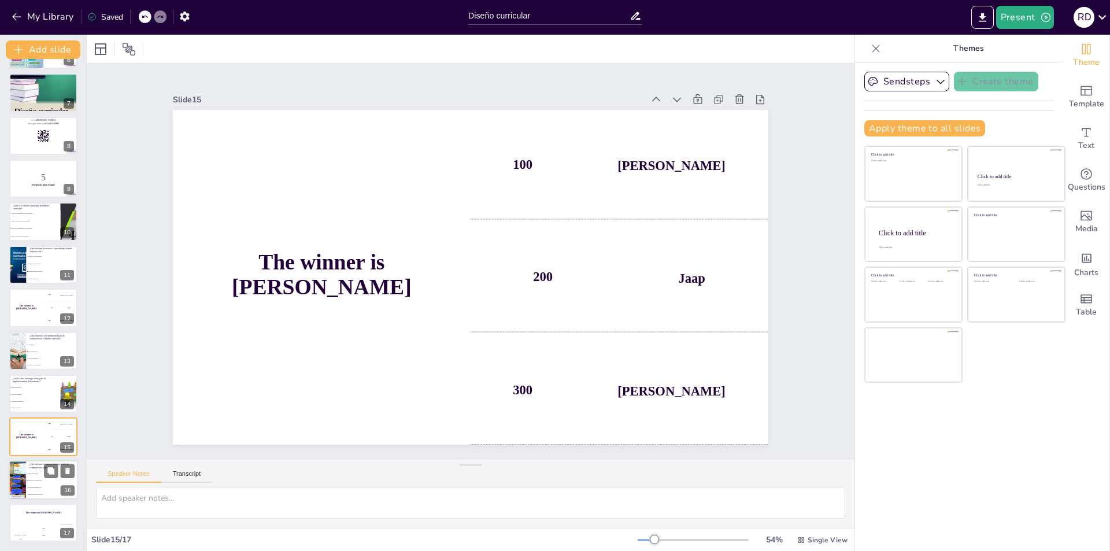
click at [27, 479] on li "Enfoque por competencias" at bounding box center [52, 480] width 52 height 7
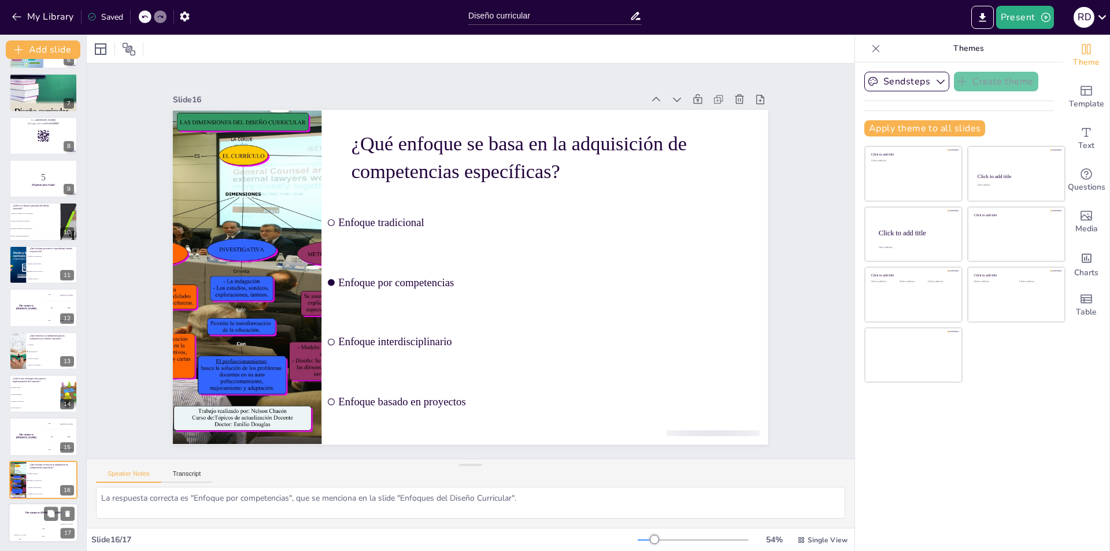
click at [18, 513] on h4 "The winner is Niels 🏆" at bounding box center [43, 512] width 69 height 3
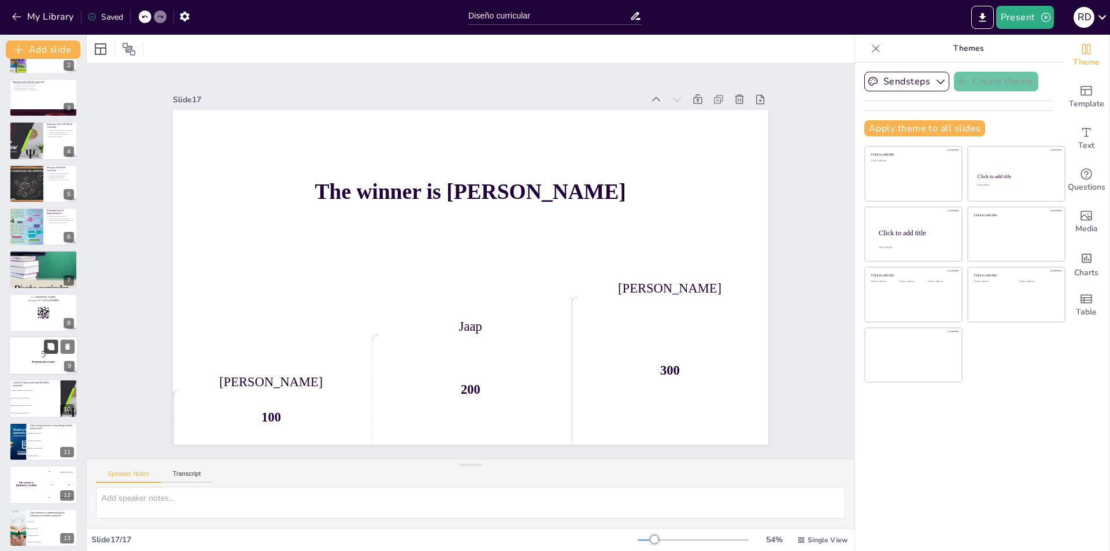
scroll to position [0, 0]
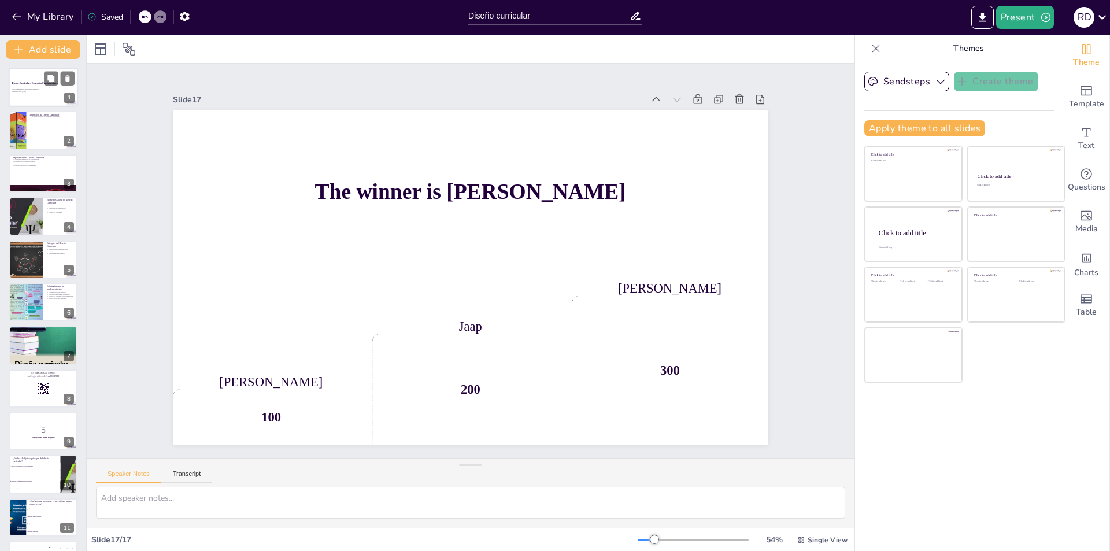
click at [26, 72] on div at bounding box center [43, 87] width 69 height 39
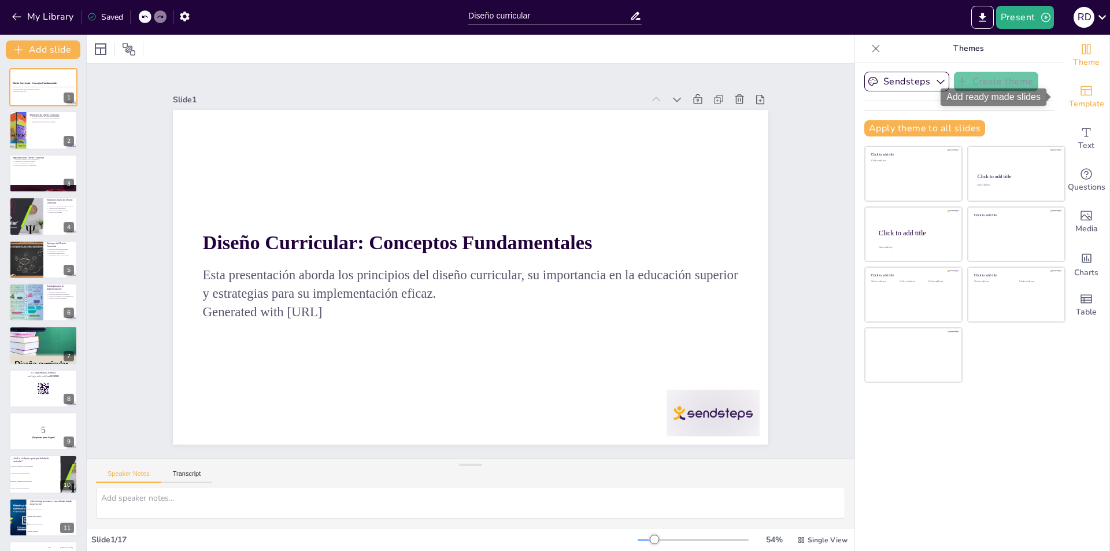
click at [1079, 98] on span "Template" at bounding box center [1086, 104] width 35 height 13
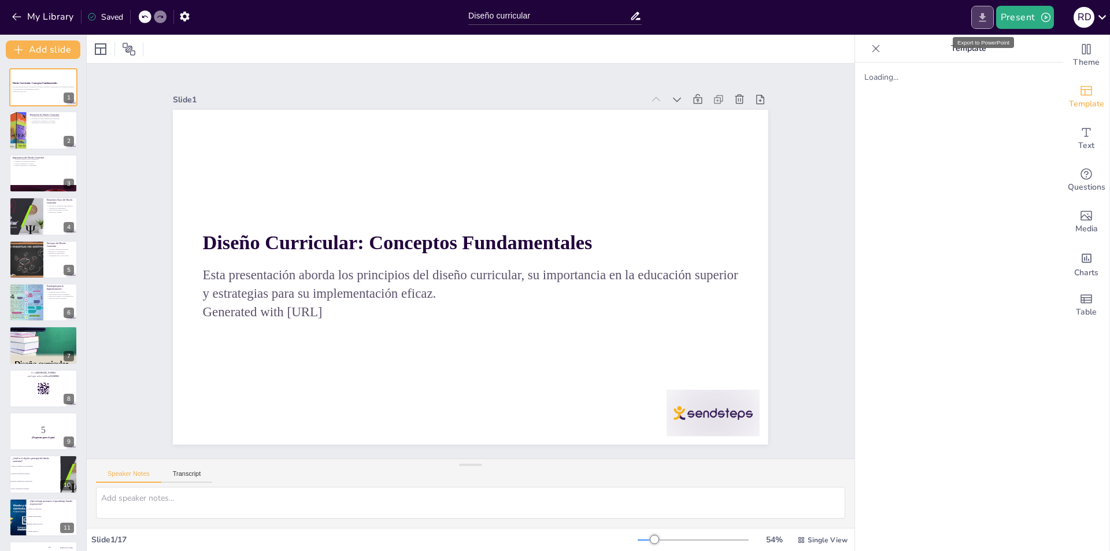
click at [982, 17] on icon "Export to PowerPoint" at bounding box center [983, 18] width 12 height 12
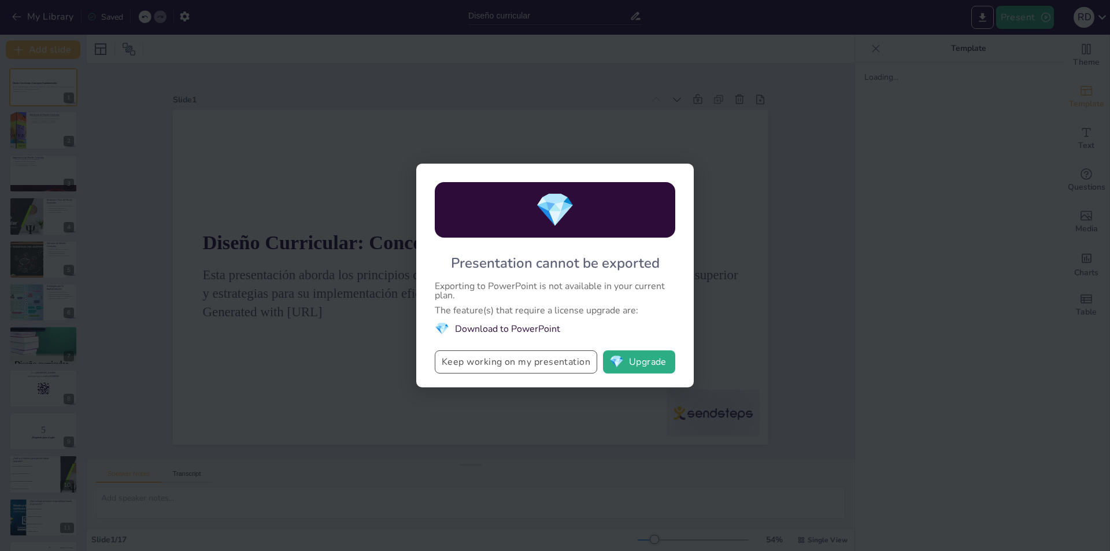
click at [519, 363] on button "Keep working on my presentation" at bounding box center [516, 361] width 162 height 23
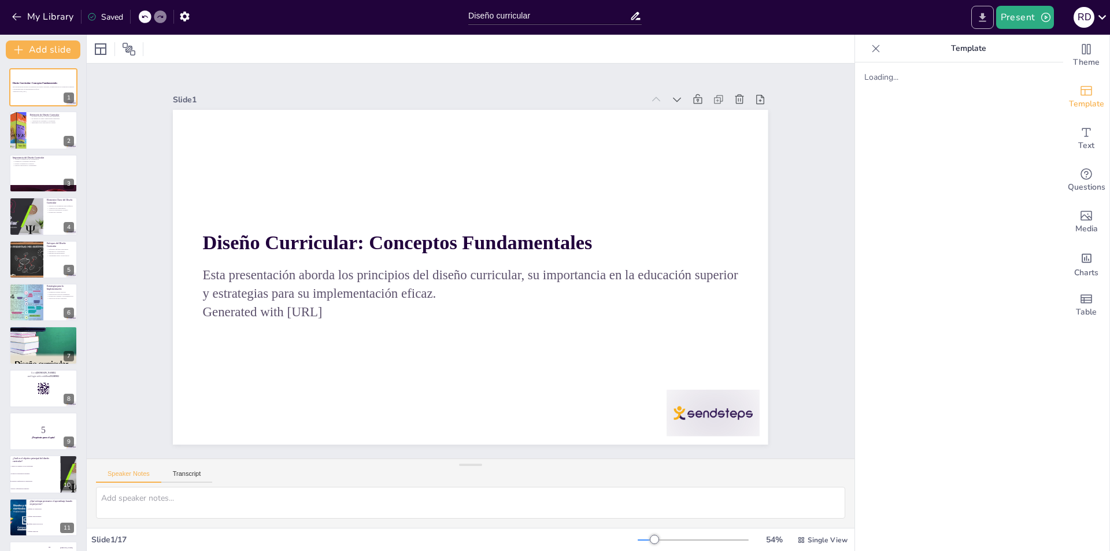
click at [985, 16] on icon "Export to PowerPoint" at bounding box center [982, 17] width 7 height 9
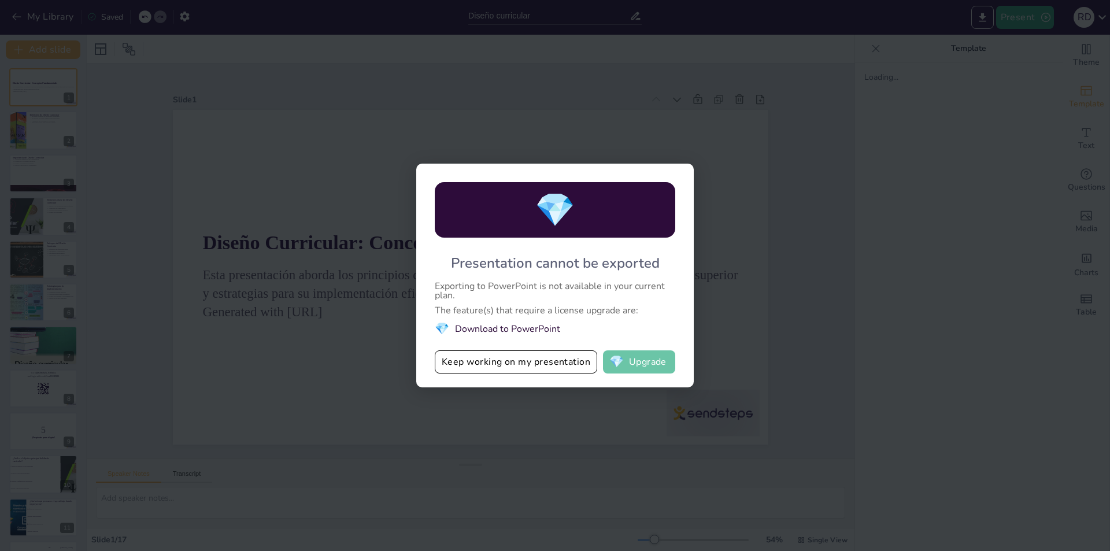
click at [624, 364] on span "💎" at bounding box center [616, 362] width 14 height 12
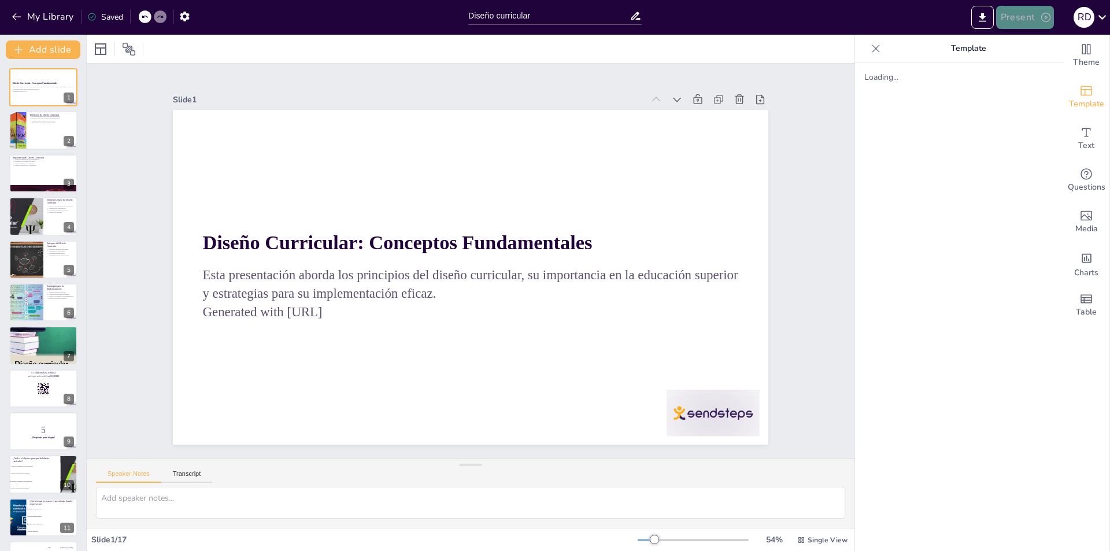
click at [1045, 15] on icon "button" at bounding box center [1046, 18] width 12 height 12
click at [1036, 69] on li "Play presentation" at bounding box center [1043, 71] width 92 height 19
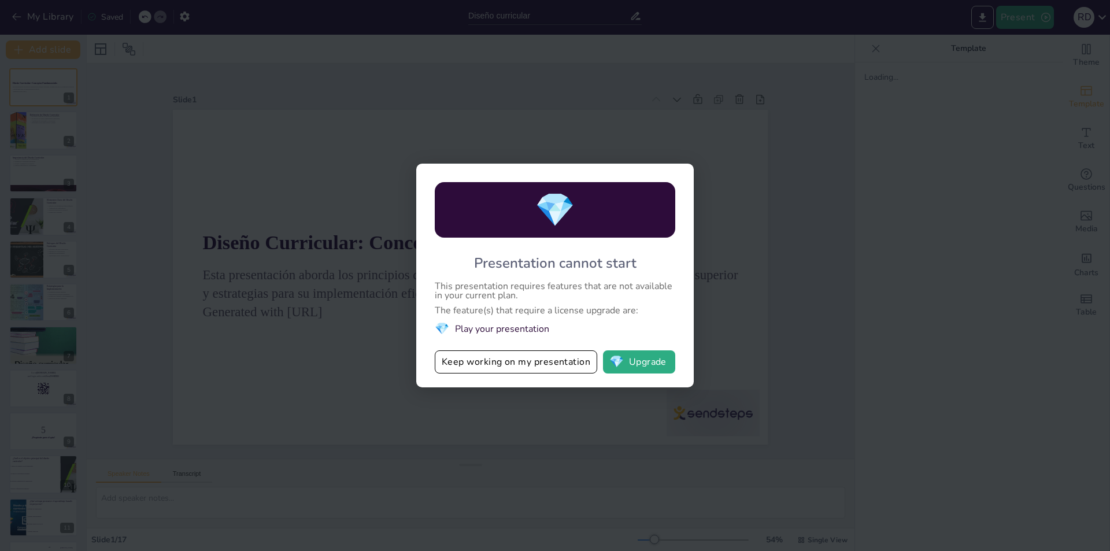
click at [494, 328] on li "💎 Play your presentation" at bounding box center [555, 329] width 241 height 16
click at [486, 356] on button "Keep working on my presentation" at bounding box center [516, 361] width 162 height 23
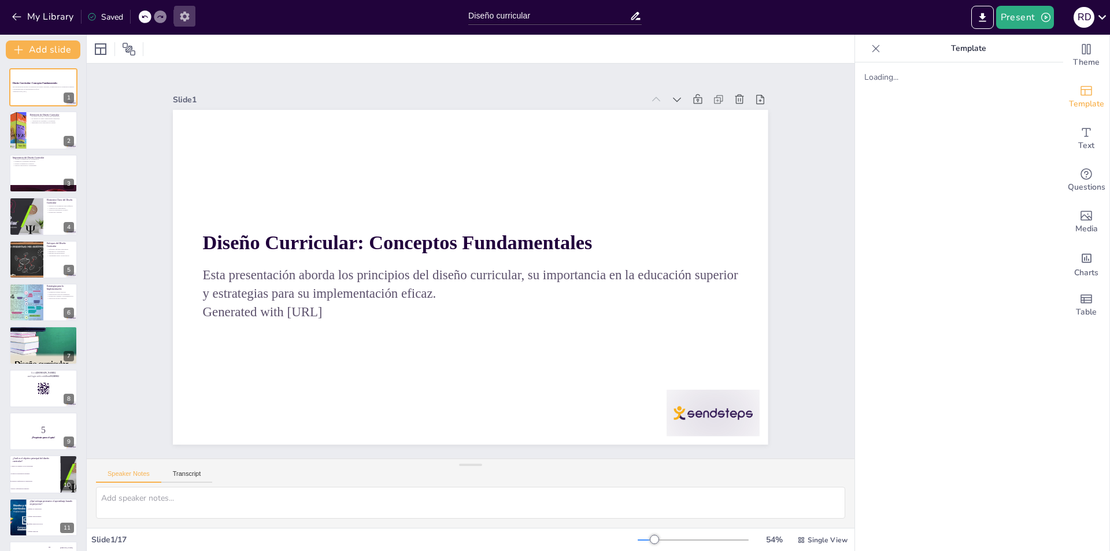
click at [183, 19] on icon "button" at bounding box center [184, 17] width 9 height 10
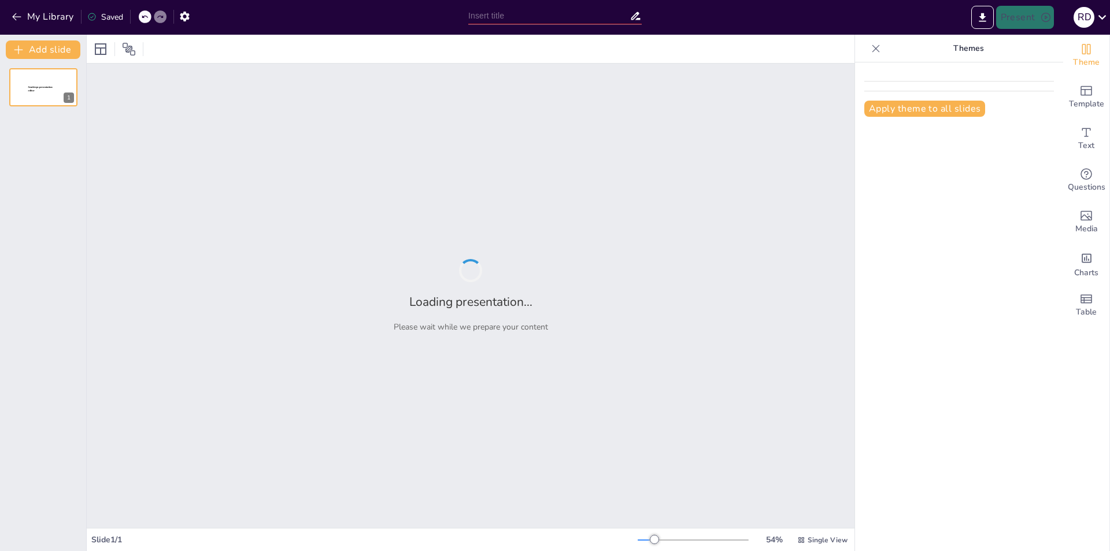
type input "Diseño curricular"
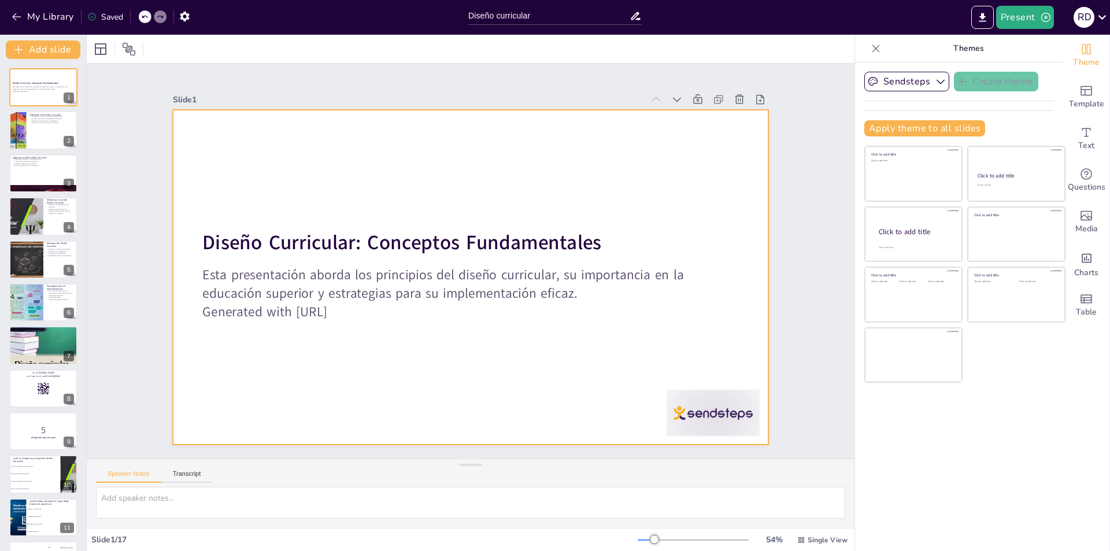
checkbox input "true"
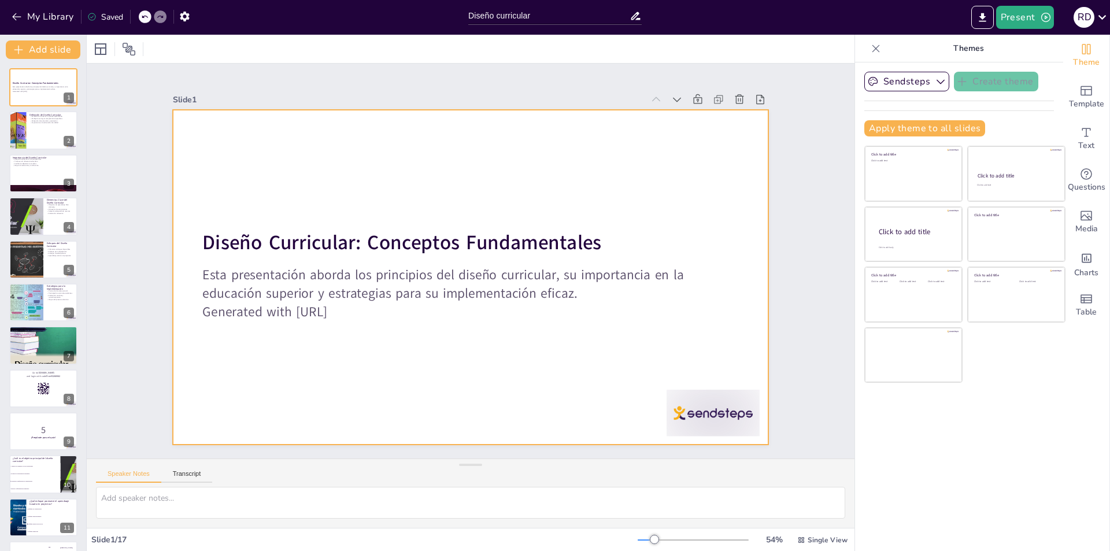
checkbox input "true"
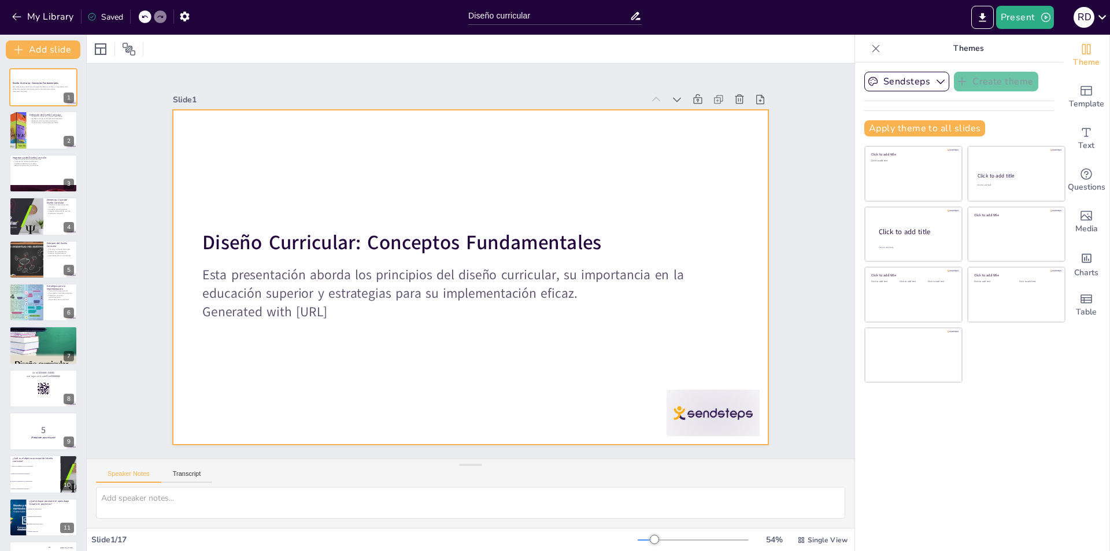
checkbox input "true"
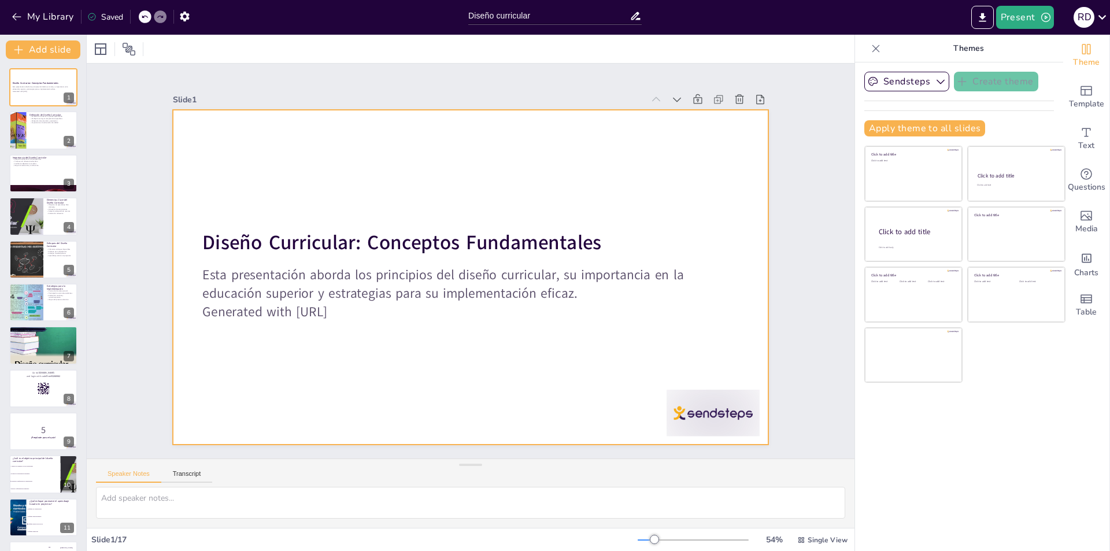
checkbox input "true"
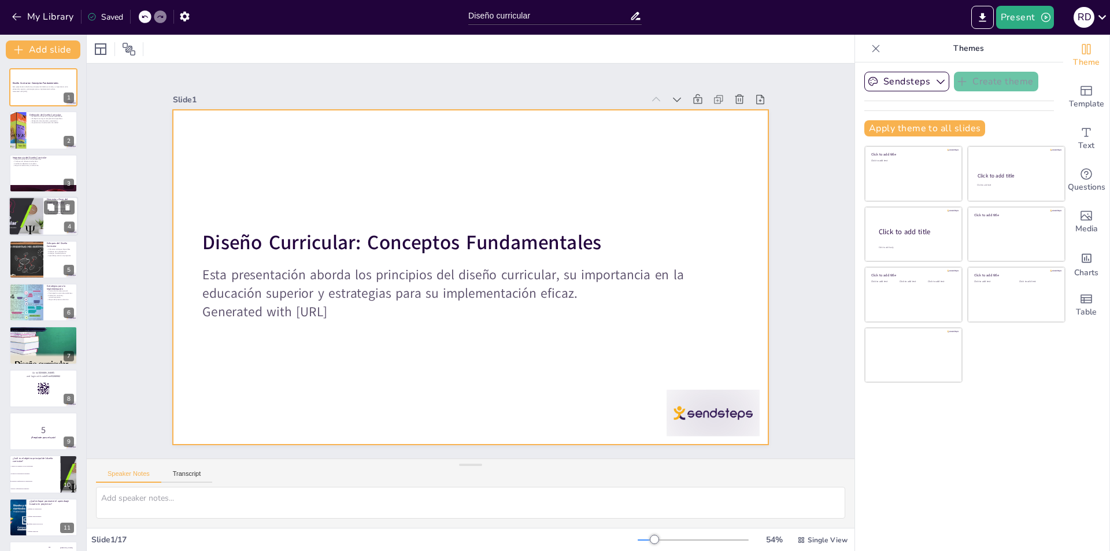
checkbox input "true"
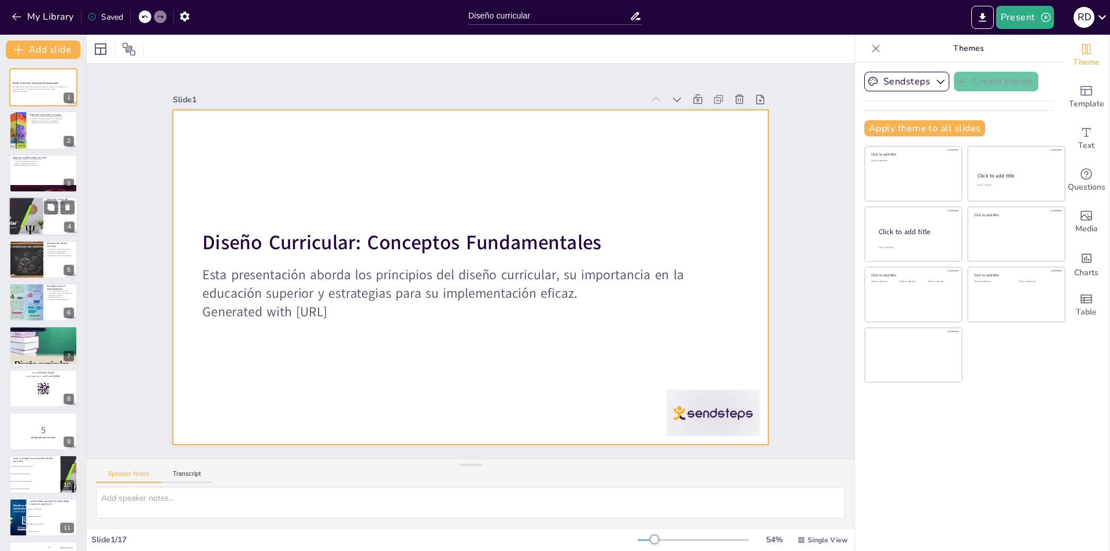
checkbox input "true"
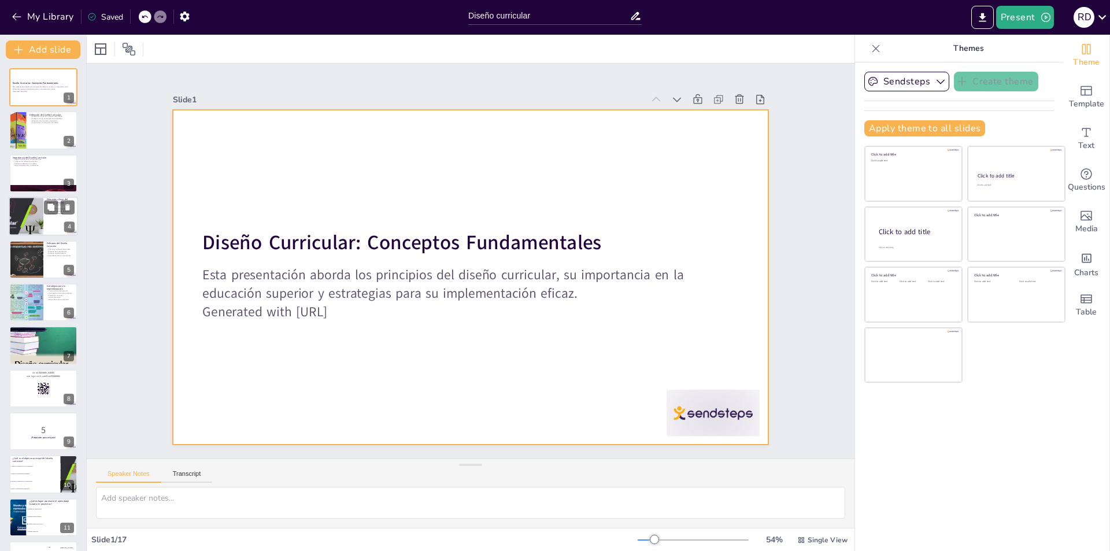
checkbox input "true"
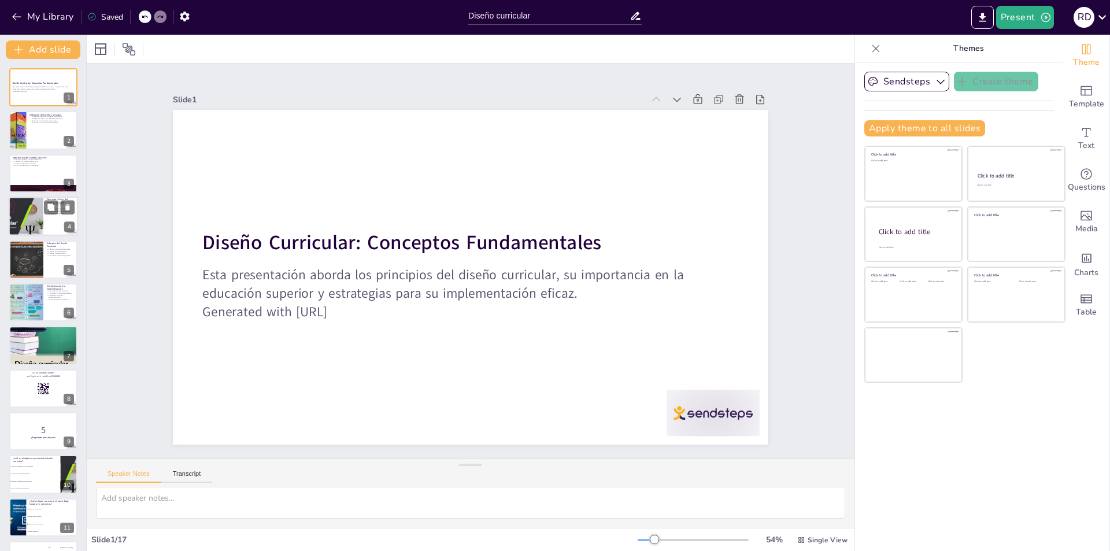
checkbox input "true"
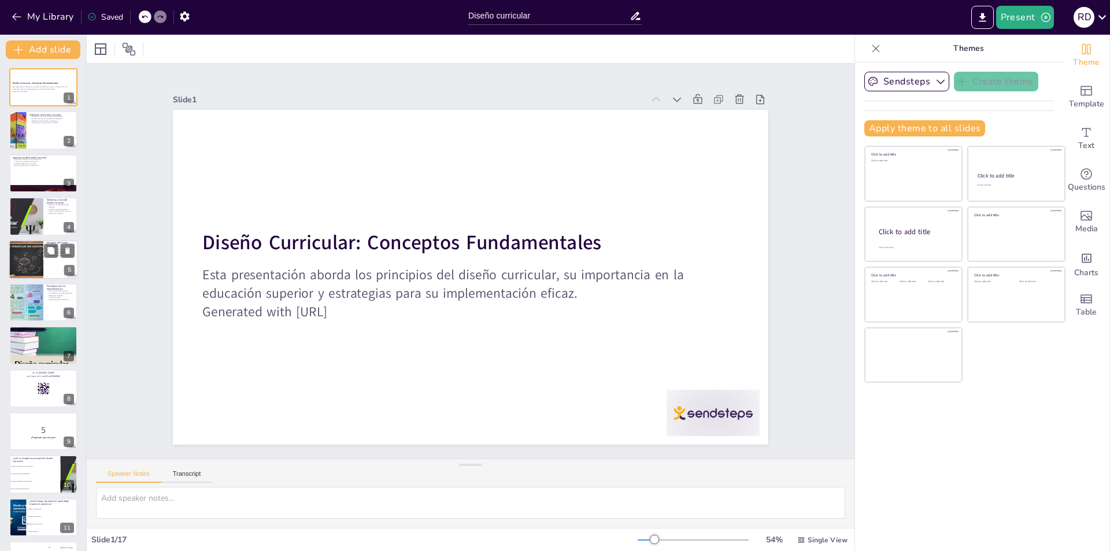
checkbox input "true"
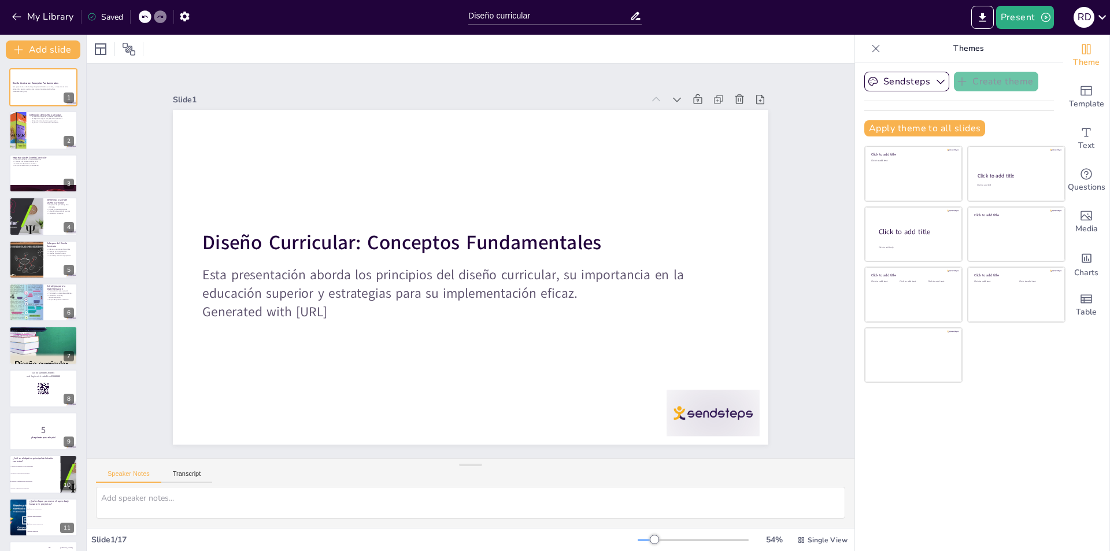
checkbox input "true"
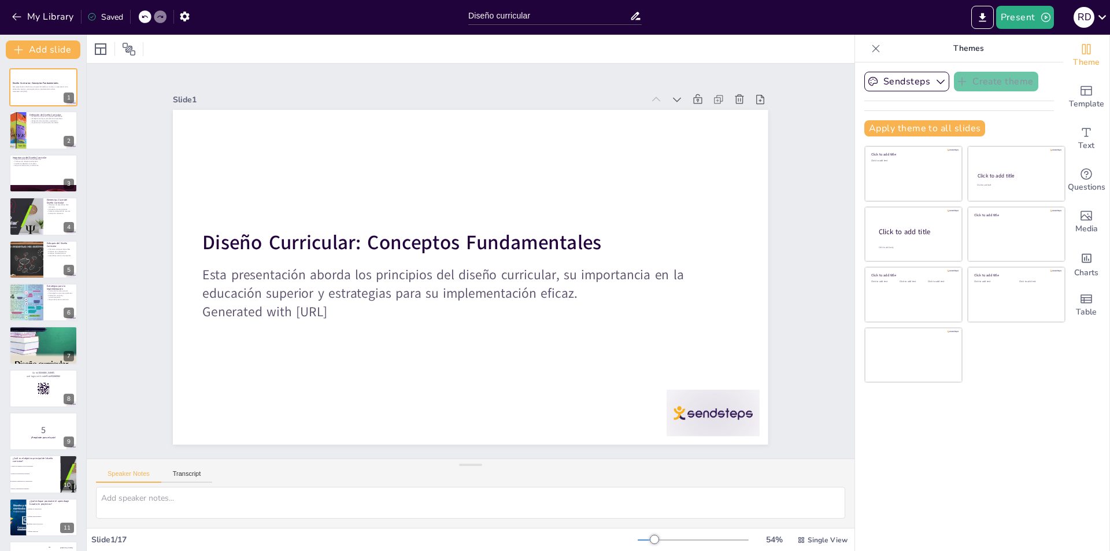
checkbox input "true"
